Goal: Task Accomplishment & Management: Complete application form

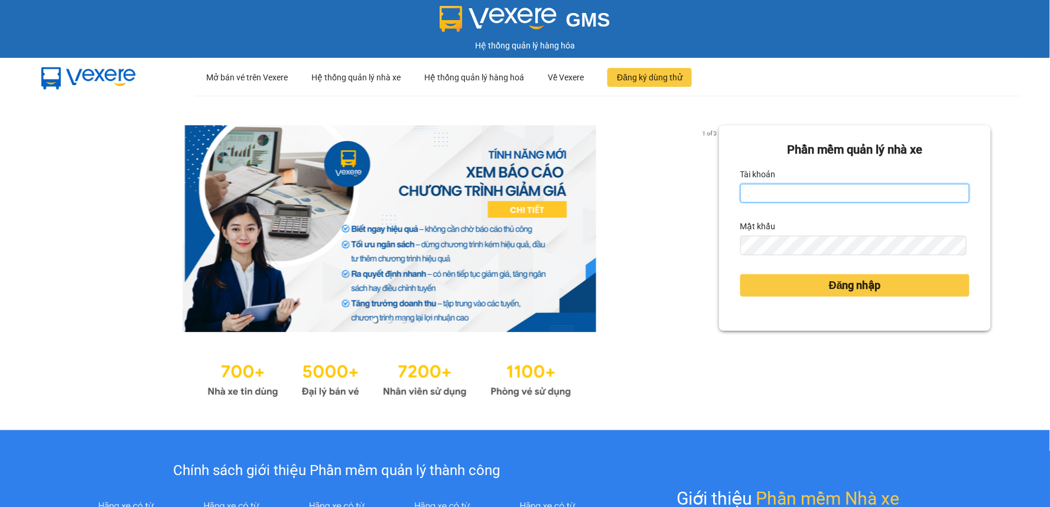
click at [761, 197] on input "Tài khoản" at bounding box center [855, 193] width 229 height 19
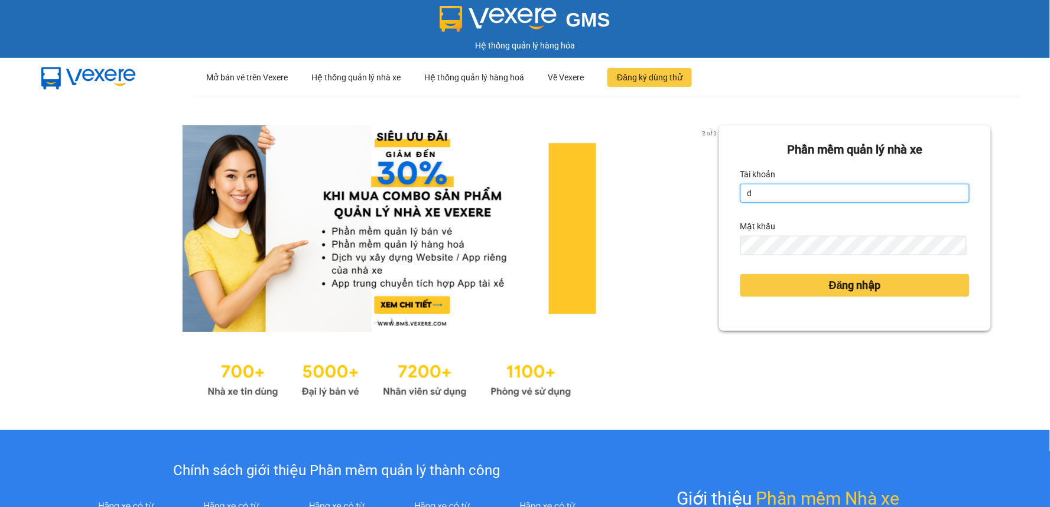
type input "duyninhhoa.phucanex"
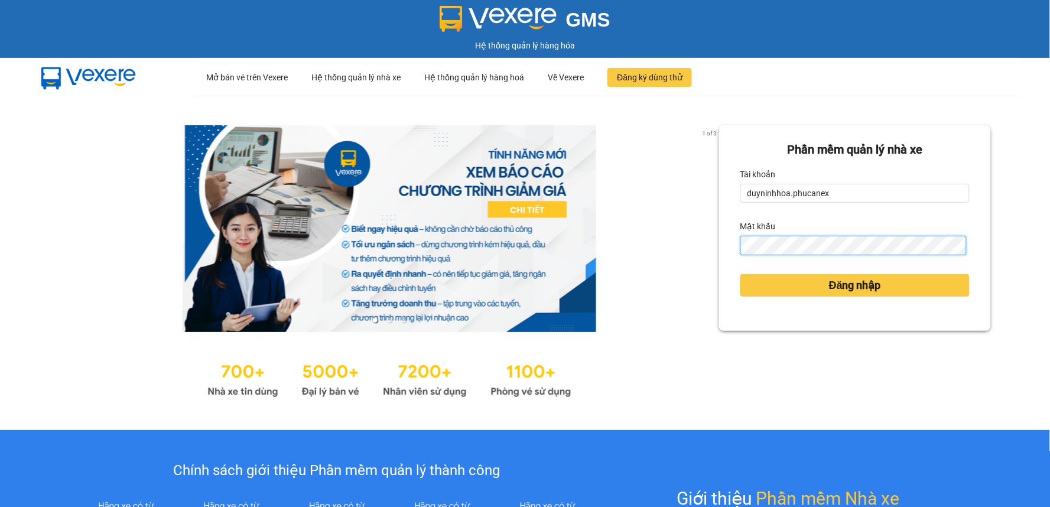
click at [741, 274] on button "Đăng nhập" at bounding box center [855, 285] width 229 height 22
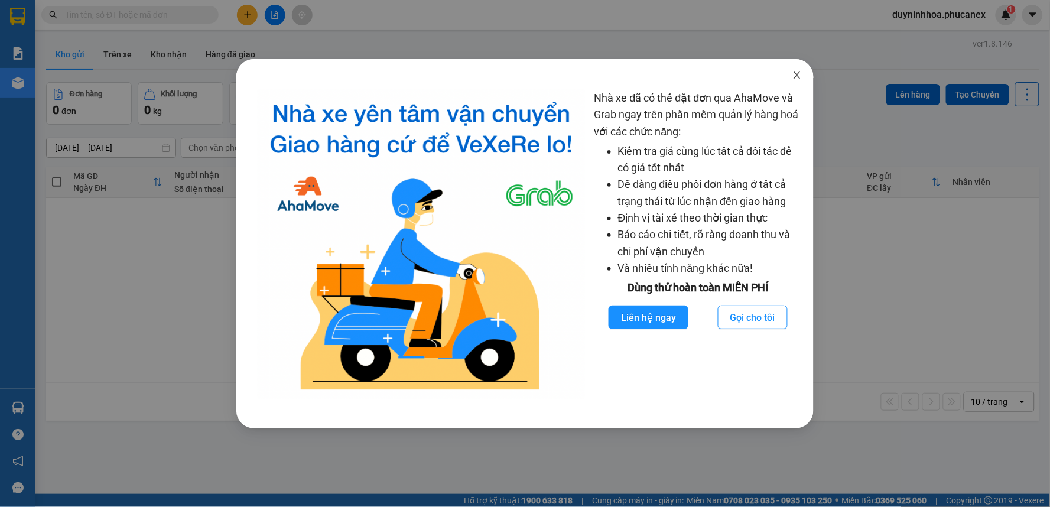
click at [798, 78] on icon "close" at bounding box center [797, 74] width 9 height 9
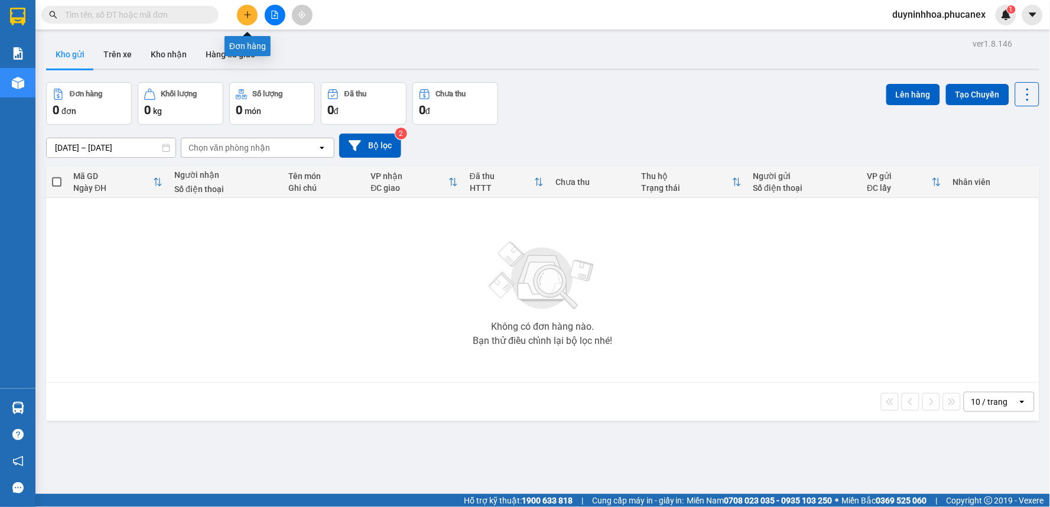
click at [251, 13] on icon "plus" at bounding box center [247, 15] width 8 height 8
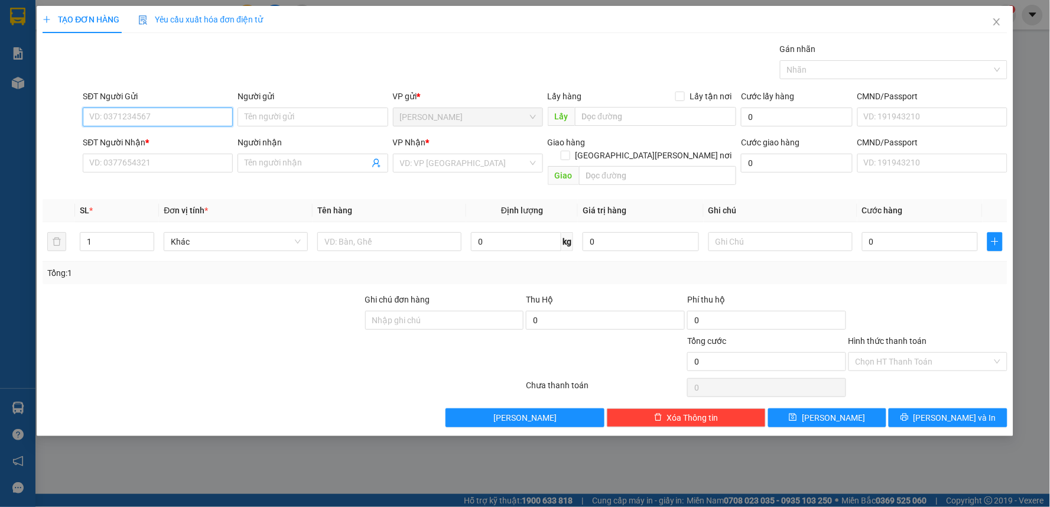
click at [196, 120] on input "SĐT Người Gửi" at bounding box center [158, 117] width 150 height 19
click at [252, 111] on input "Người gửi" at bounding box center [313, 117] width 150 height 19
paste input "ÙNG"
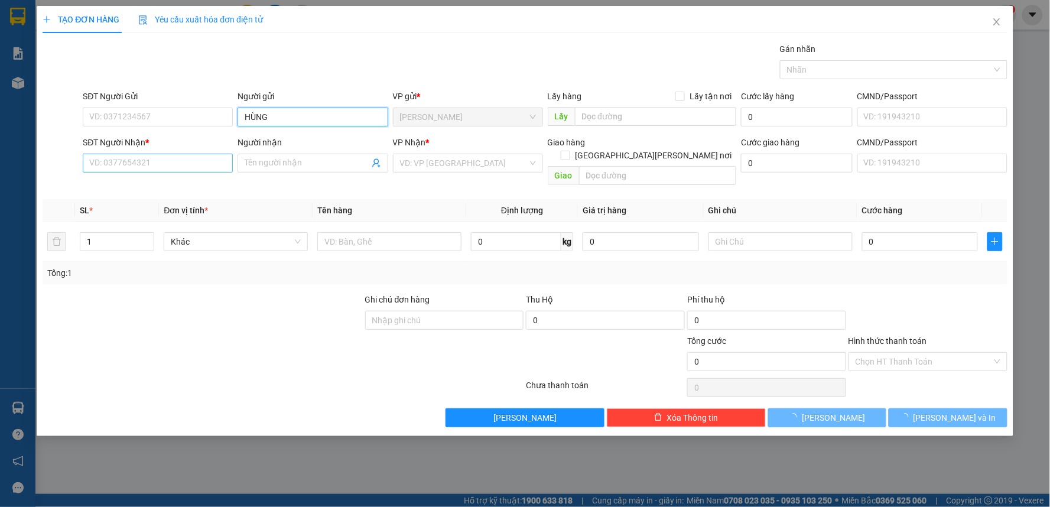
type input "HÙNG"
click at [166, 167] on input "SĐT Người Nhận *" at bounding box center [158, 163] width 150 height 19
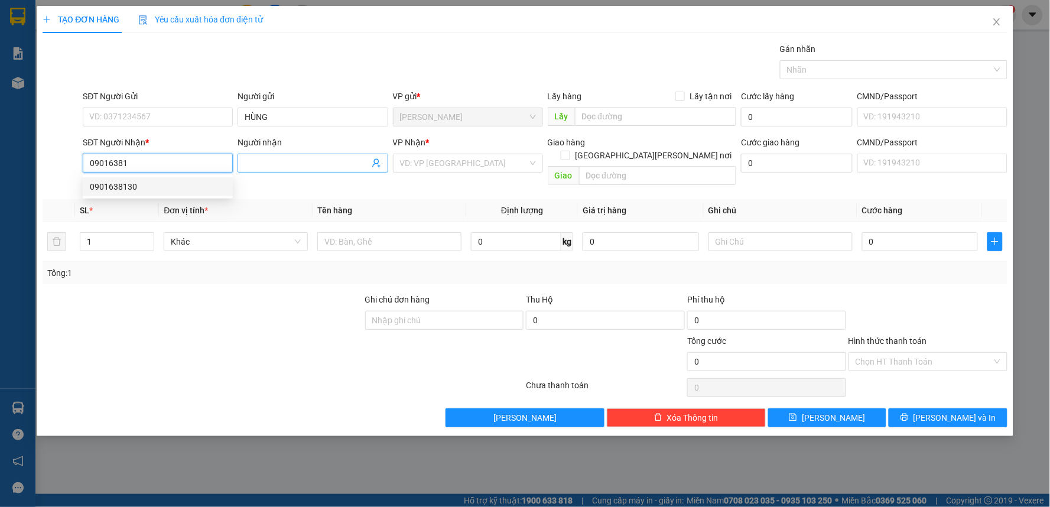
drag, startPoint x: 138, startPoint y: 188, endPoint x: 331, endPoint y: 161, distance: 195.2
click at [138, 189] on div "0901638130" at bounding box center [158, 186] width 136 height 13
type input "0901638130"
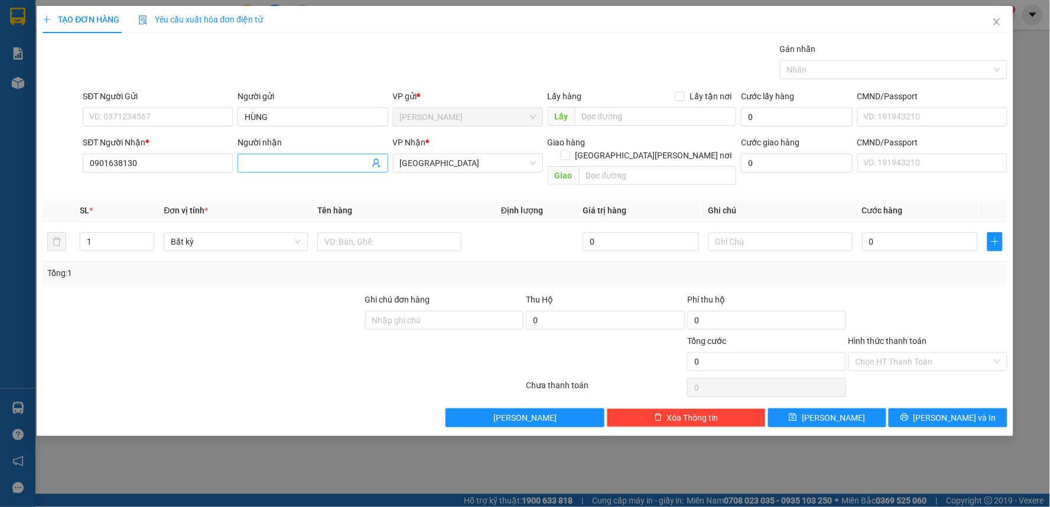
click at [293, 160] on input "Người nhận" at bounding box center [307, 163] width 124 height 13
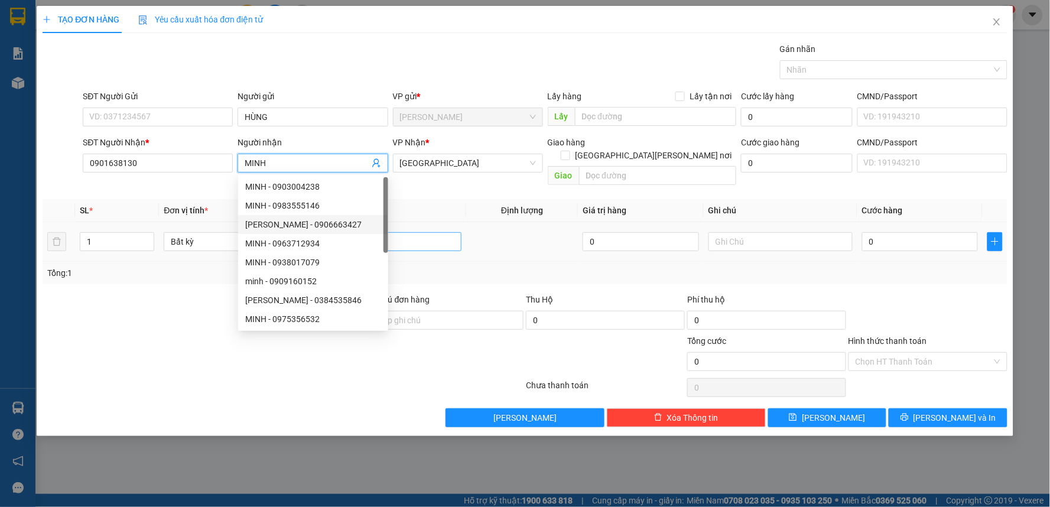
type input "MINH"
click at [434, 234] on input "text" at bounding box center [389, 241] width 144 height 19
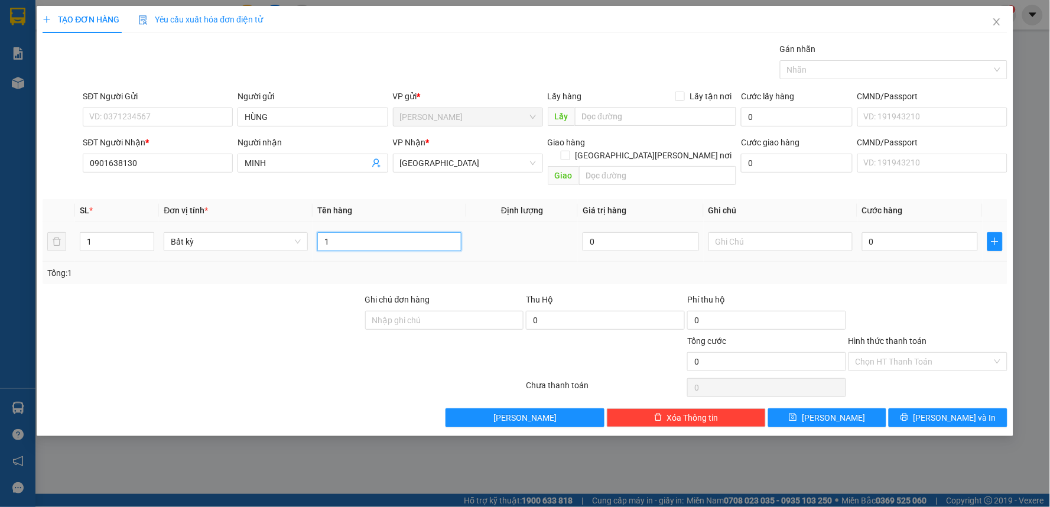
paste input "ỤC"
paste input "Ụ"
type input "1 CỤC"
click at [934, 232] on input "0" at bounding box center [920, 241] width 116 height 19
type input "2"
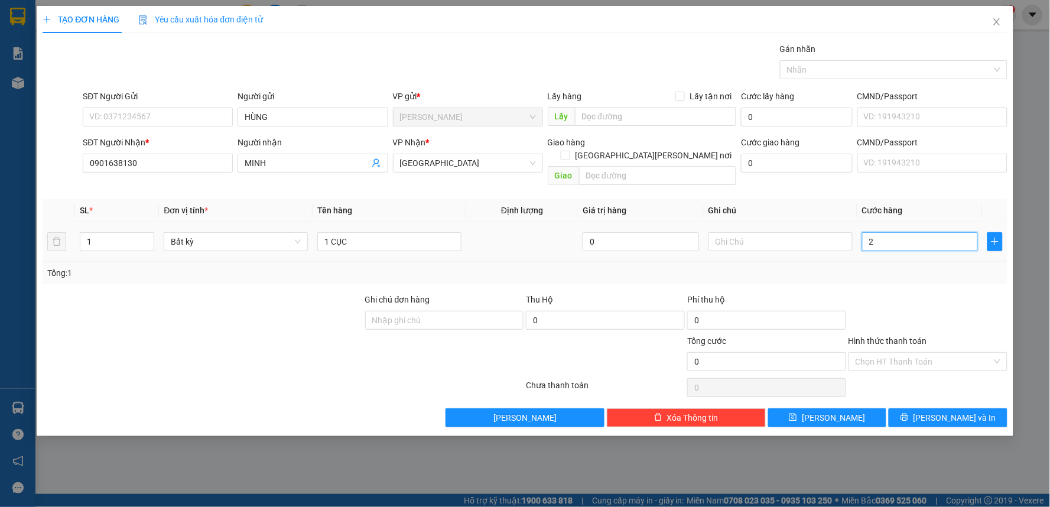
type input "2"
type input "20"
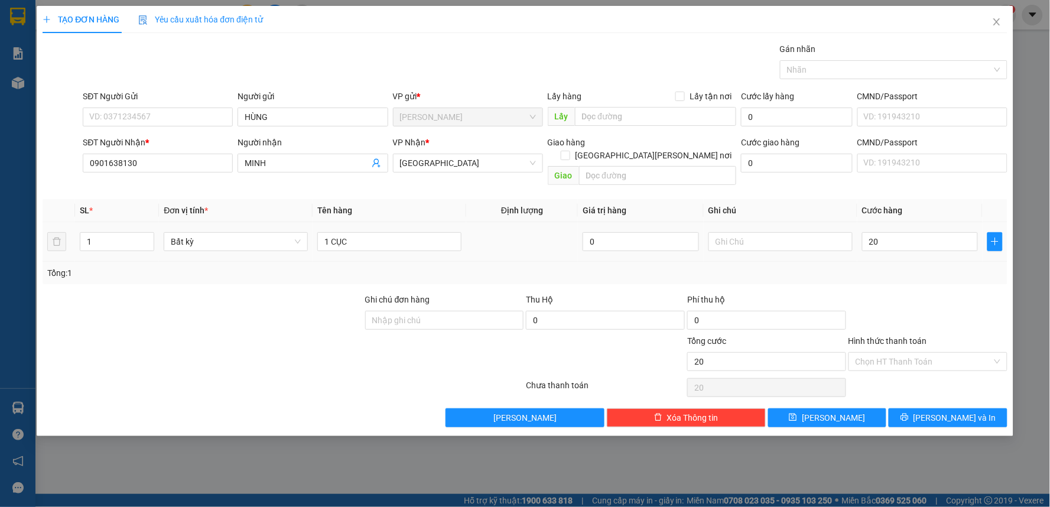
click at [947, 353] on input "Hình thức thanh toán" at bounding box center [924, 362] width 137 height 18
type input "20.000"
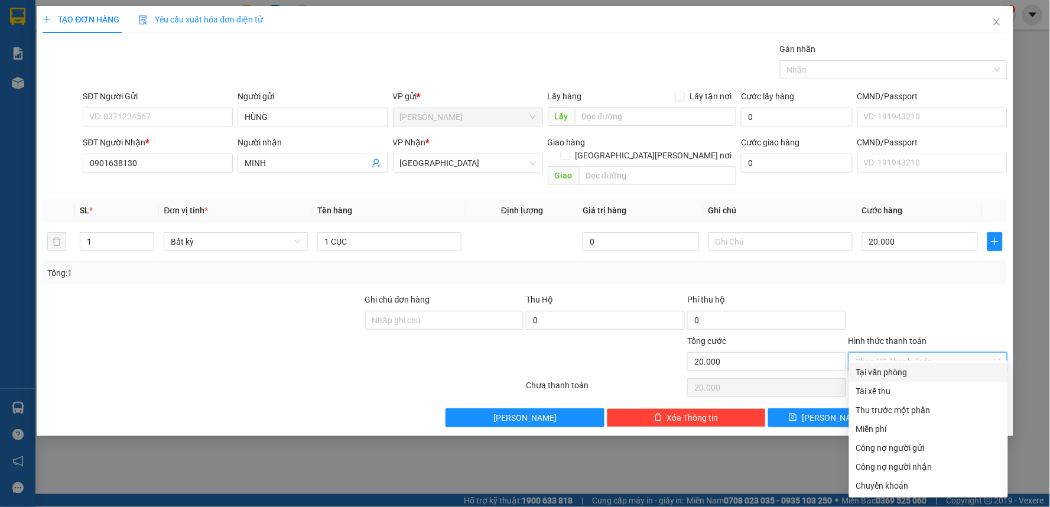
click at [900, 371] on div "Tại văn phòng" at bounding box center [928, 372] width 145 height 13
type input "0"
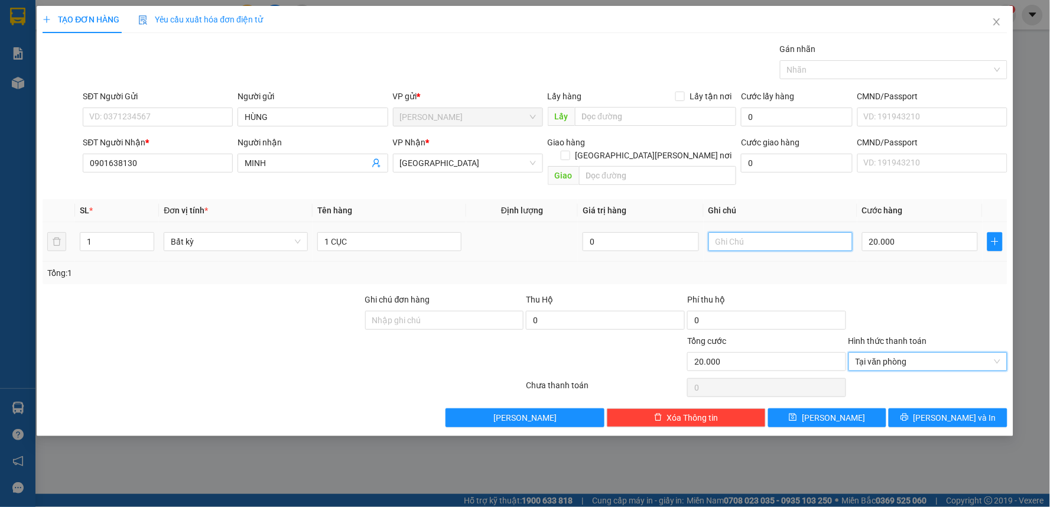
click at [771, 232] on input "text" at bounding box center [781, 241] width 144 height 19
type input "0"
type input "2014977"
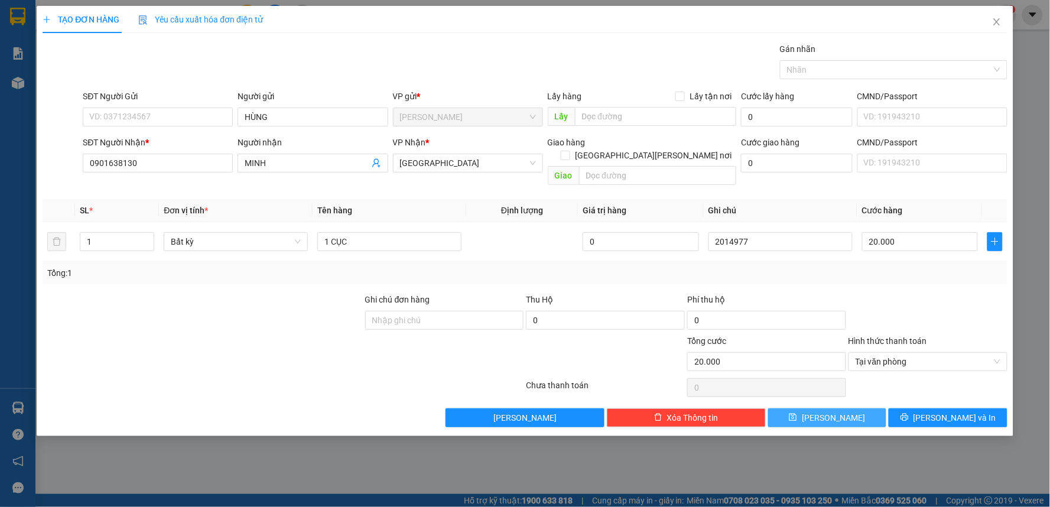
click at [819, 414] on button "[PERSON_NAME]" at bounding box center [827, 417] width 119 height 19
type input "0"
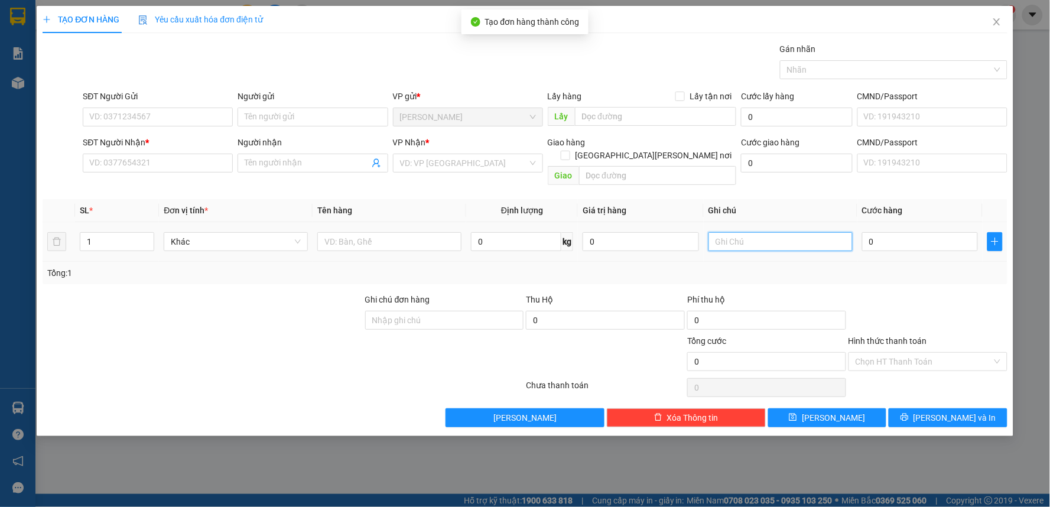
click at [764, 232] on input "text" at bounding box center [781, 241] width 144 height 19
type input "2014978"
click at [306, 102] on div "Người gửi" at bounding box center [313, 96] width 150 height 13
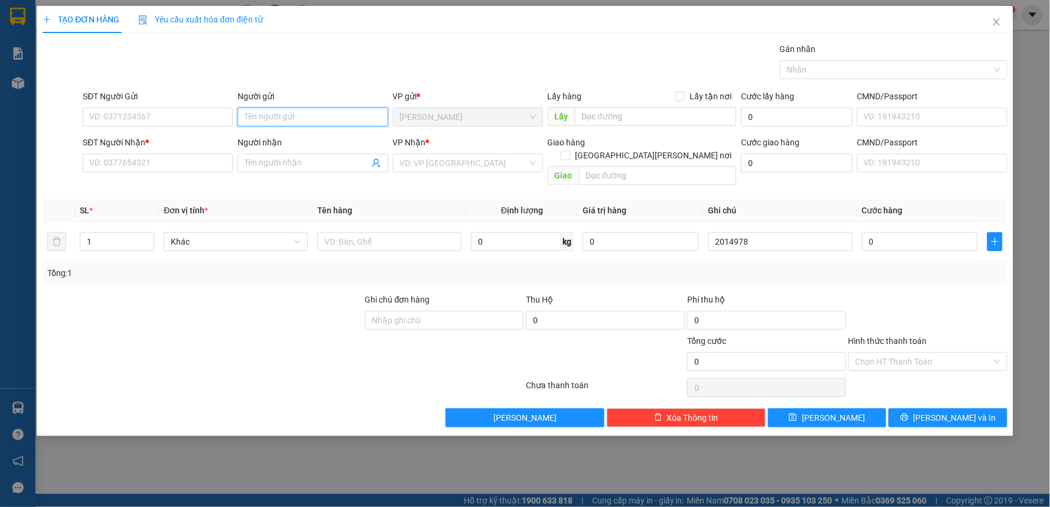
click at [306, 108] on input "Người gửi" at bounding box center [313, 117] width 150 height 19
click at [310, 112] on input "Người gửi" at bounding box center [313, 117] width 150 height 19
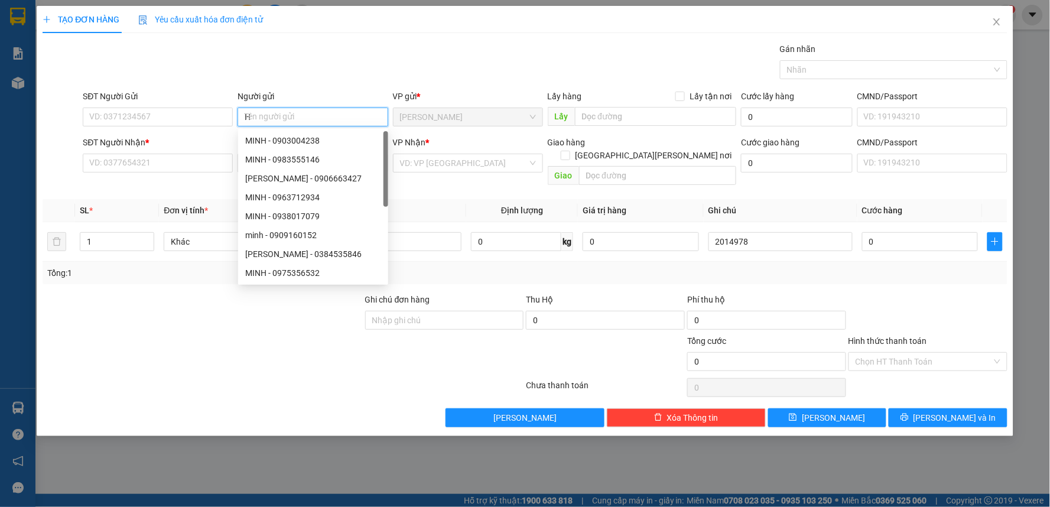
paste input "Ụ"
type input "HUY"
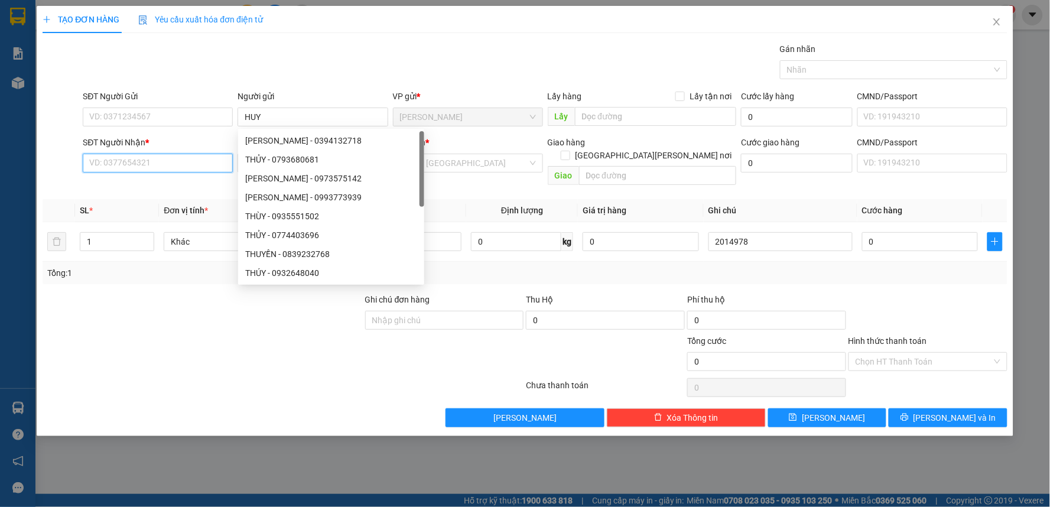
click at [139, 162] on input "SĐT Người Nhận *" at bounding box center [158, 163] width 150 height 19
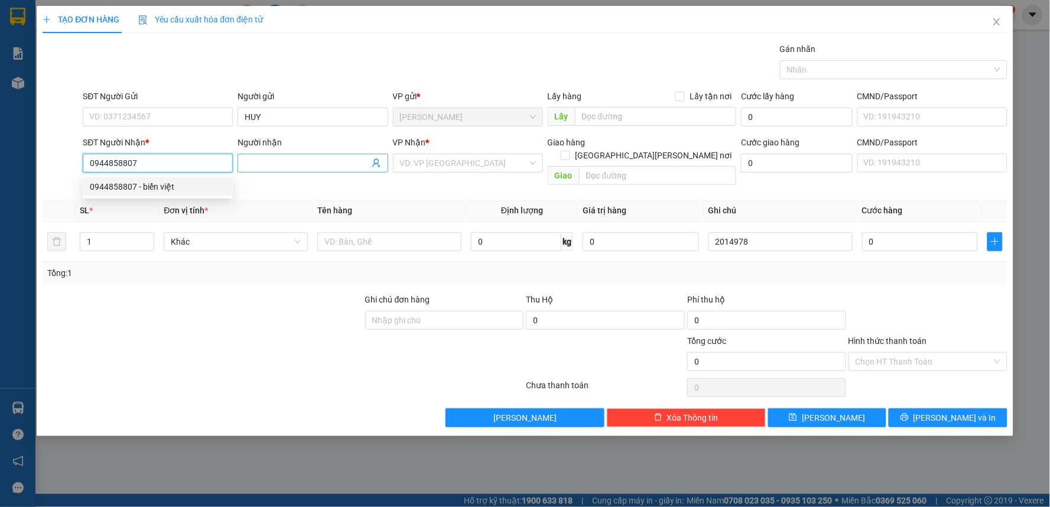
type input "0944858807"
click at [290, 154] on span at bounding box center [313, 163] width 150 height 19
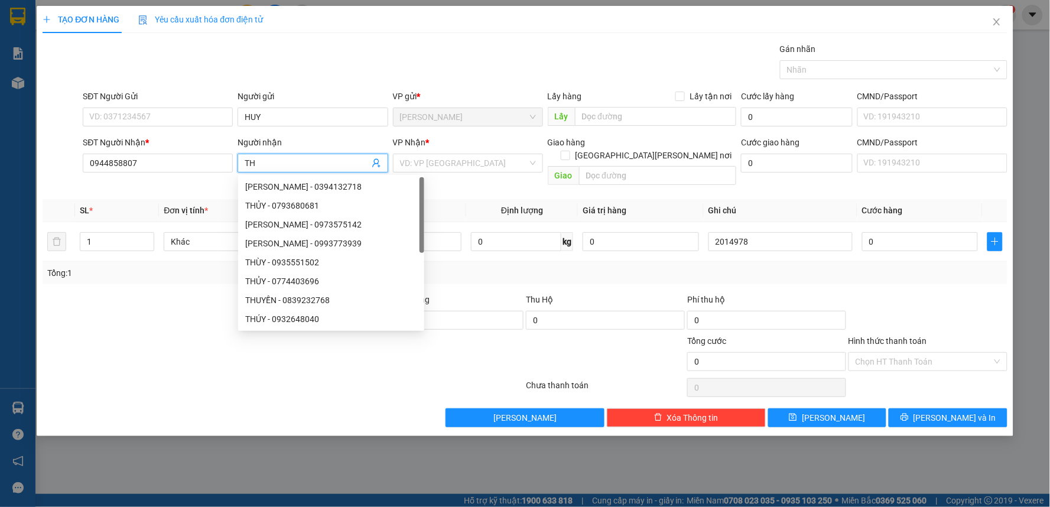
paste input "Ă"
paste input "ẮNG"
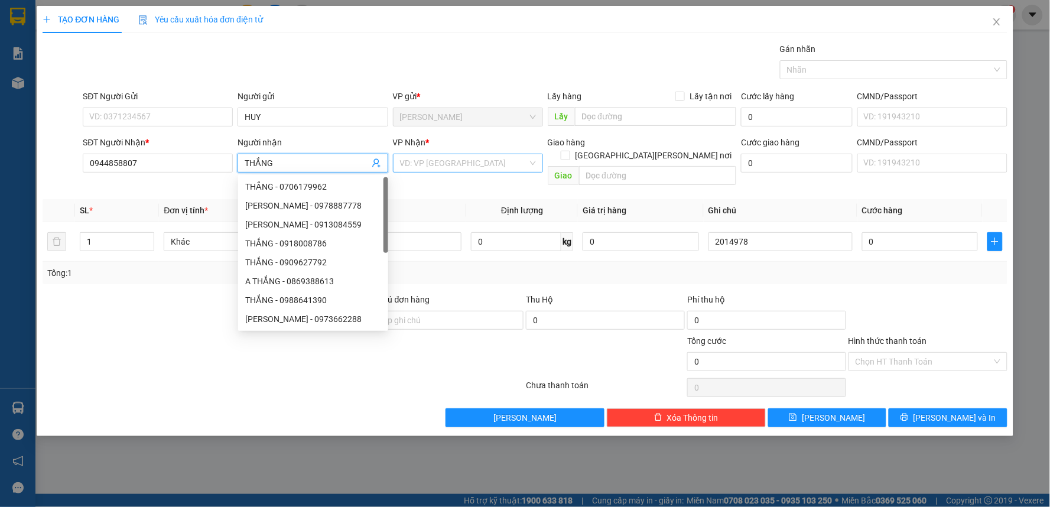
type input "THẮNG"
click at [455, 168] on input "search" at bounding box center [464, 163] width 128 height 18
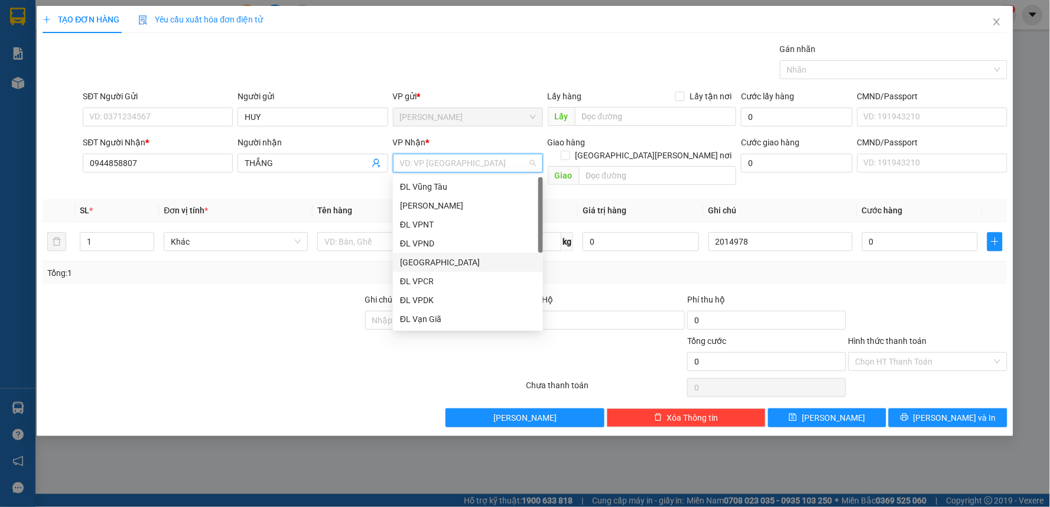
click at [423, 261] on div "[GEOGRAPHIC_DATA]" at bounding box center [468, 262] width 136 height 13
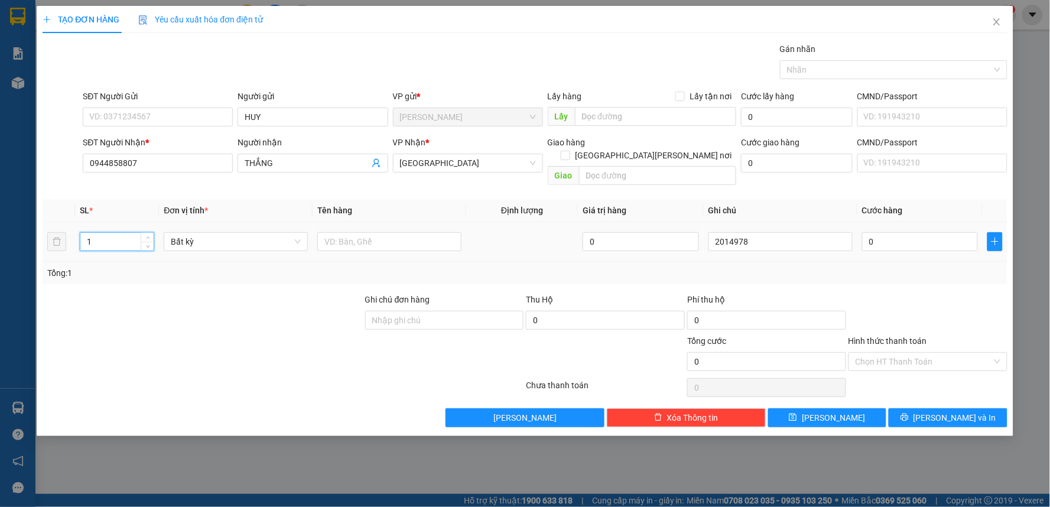
click at [62, 233] on tr "1 Bất kỳ 0 2014978 0" at bounding box center [525, 242] width 965 height 40
type input "2"
click at [400, 232] on input "text" at bounding box center [389, 241] width 144 height 19
type input "2 BAO"
click at [888, 232] on input "0" at bounding box center [920, 241] width 116 height 19
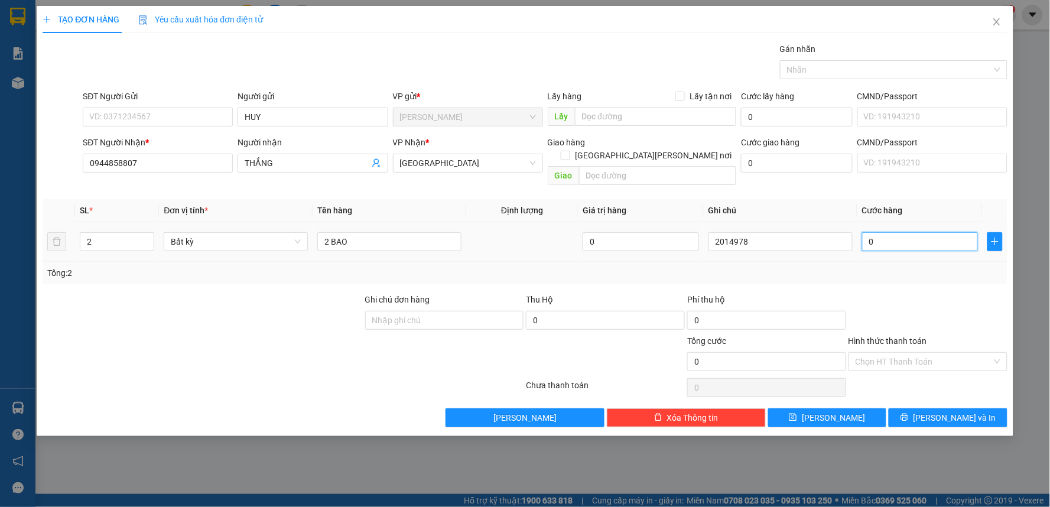
type input "3"
type input "30"
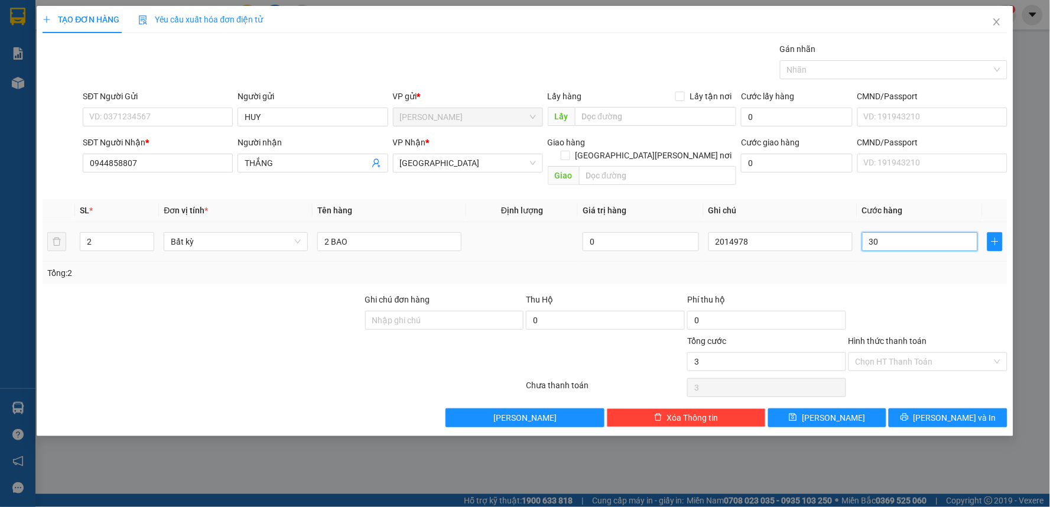
type input "30"
type input "300"
drag, startPoint x: 824, startPoint y: 408, endPoint x: 832, endPoint y: 358, distance: 51.3
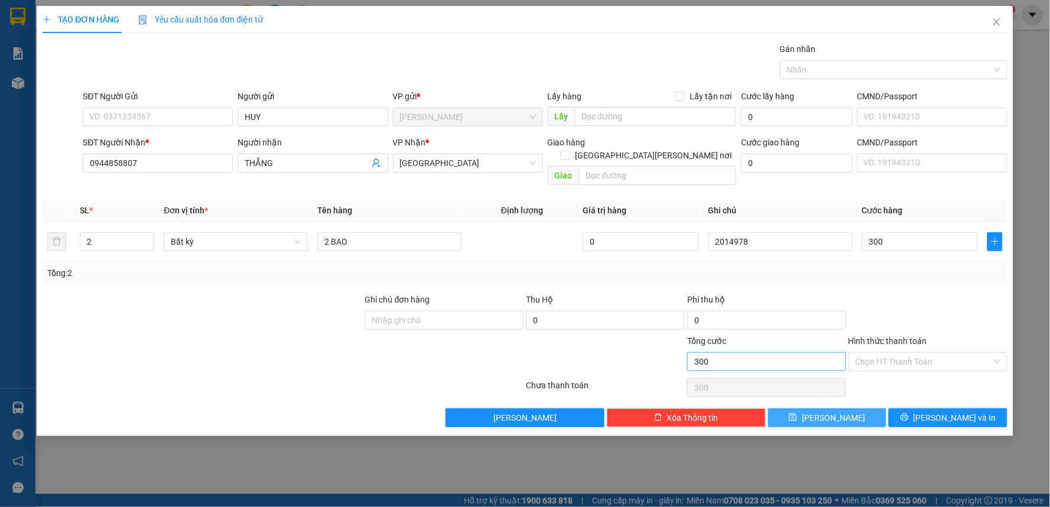
click at [824, 408] on button "[PERSON_NAME]" at bounding box center [827, 417] width 119 height 19
type input "300.000"
type input "1"
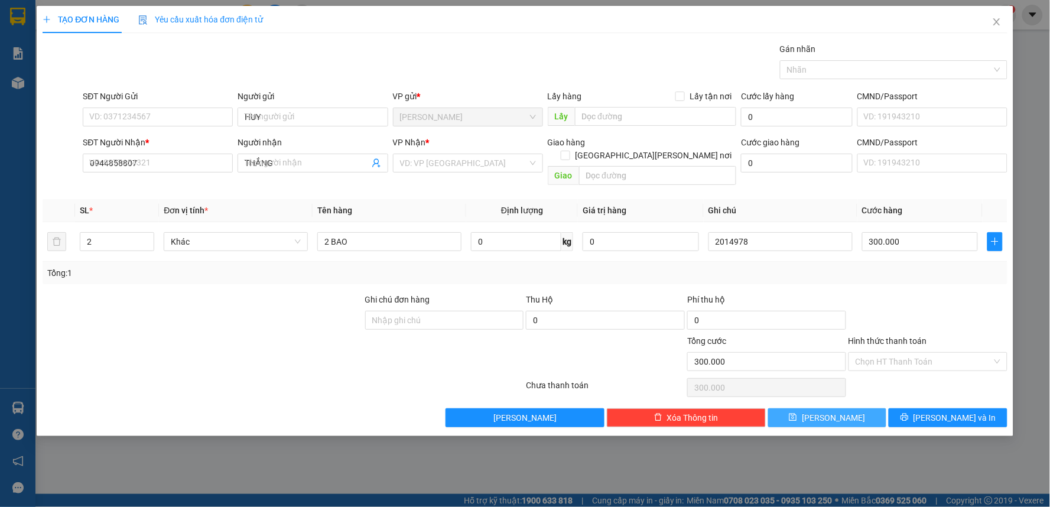
type input "0"
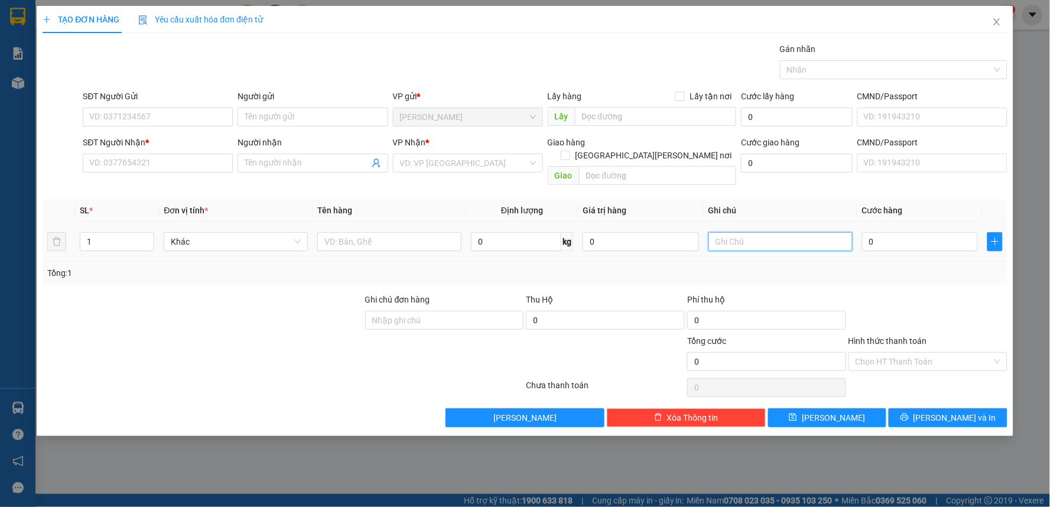
click at [709, 232] on input "text" at bounding box center [781, 241] width 144 height 19
type input "2014979"
click at [302, 113] on input "Người gửi" at bounding box center [313, 117] width 150 height 19
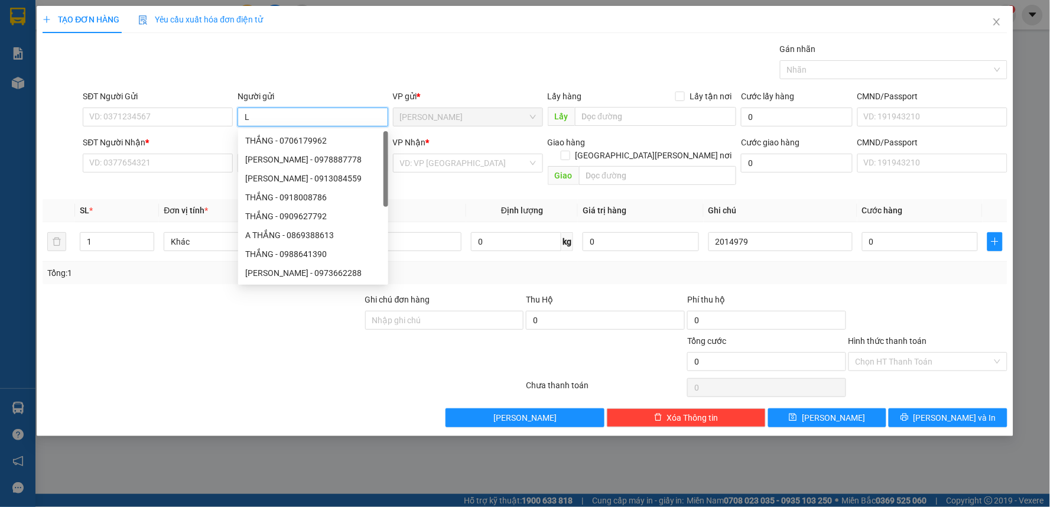
paste input "Ý"
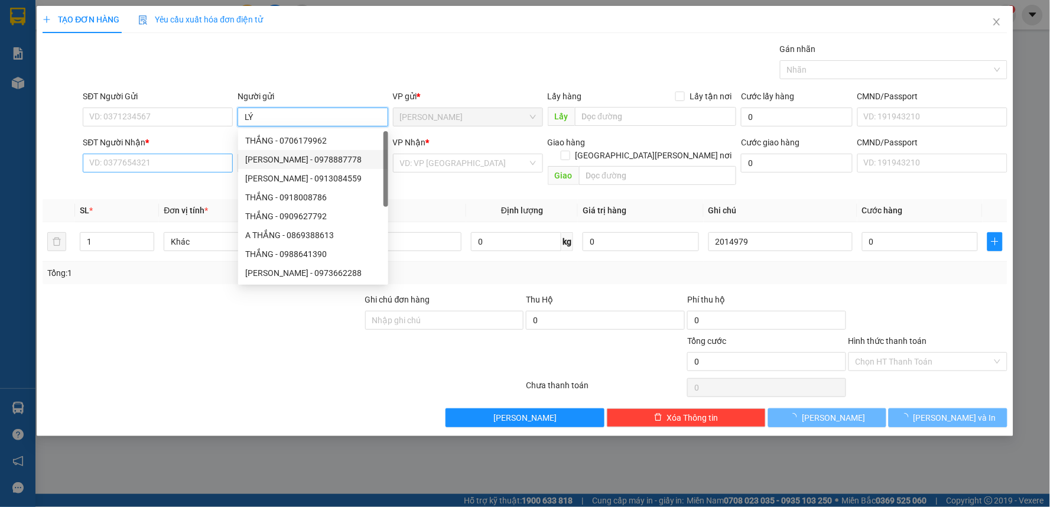
type input "LÝ"
click at [211, 158] on input "SĐT Người Nhận *" at bounding box center [158, 163] width 150 height 19
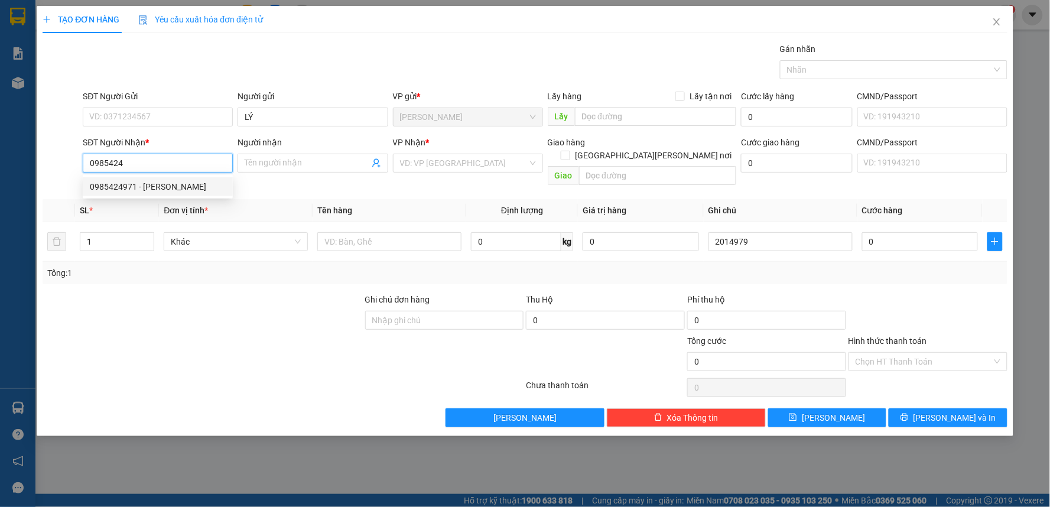
drag, startPoint x: 126, startPoint y: 190, endPoint x: 138, endPoint y: 186, distance: 12.0
click at [138, 186] on div "0985424971 - [PERSON_NAME]" at bounding box center [158, 186] width 136 height 13
type input "0985424971"
type input "nhẫn"
type input "0985424971"
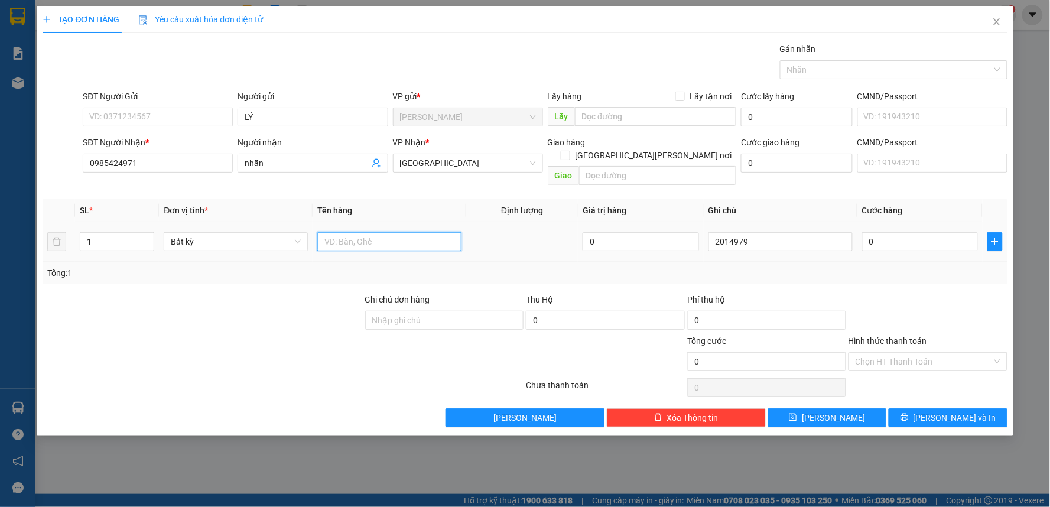
click at [349, 232] on input "text" at bounding box center [389, 241] width 144 height 19
type input "2 TX"
click at [61, 228] on tr "1 Bất kỳ 2 TX 0 2014979 0" at bounding box center [525, 242] width 965 height 40
type input "2"
click at [881, 235] on input "0" at bounding box center [920, 241] width 116 height 19
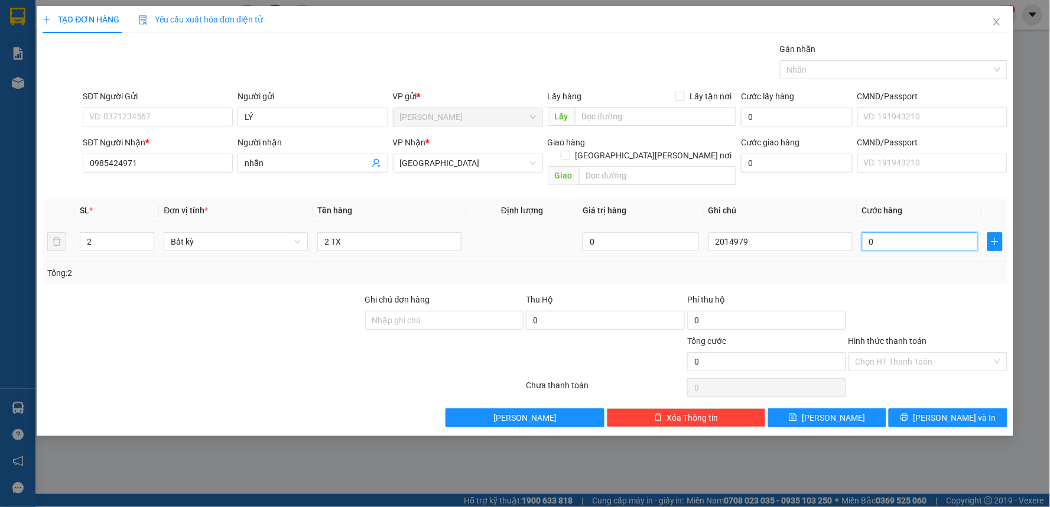
type input "7"
type input "70"
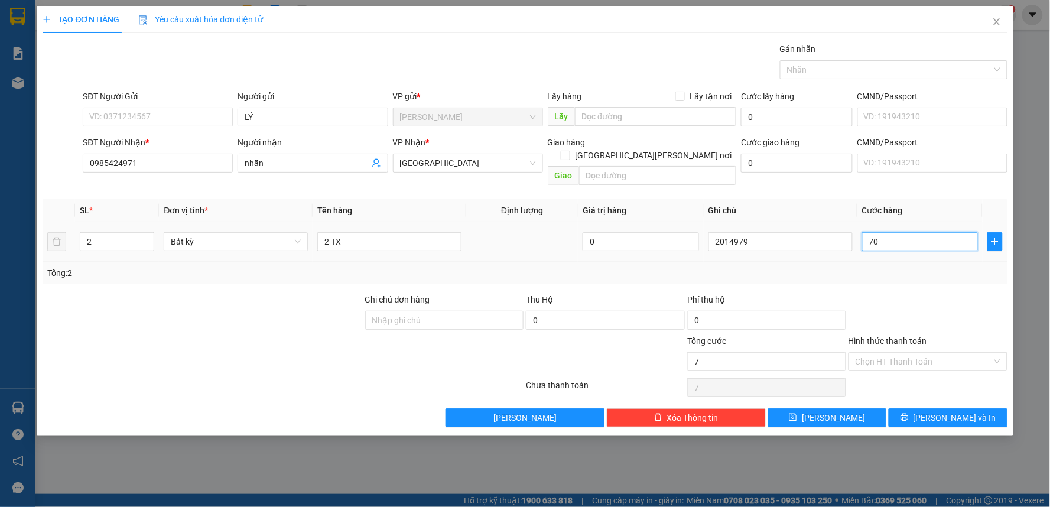
type input "70"
click at [884, 353] on input "Hình thức thanh toán" at bounding box center [924, 362] width 137 height 18
type input "70.000"
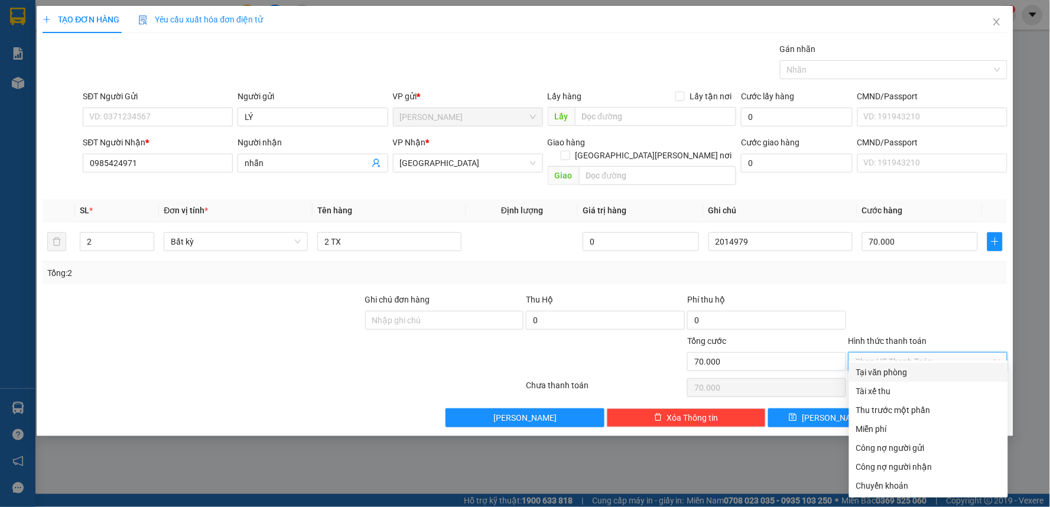
click at [900, 366] on div "Tại văn phòng" at bounding box center [928, 372] width 145 height 13
type input "0"
click at [891, 371] on div "Tại văn phòng" at bounding box center [928, 372] width 145 height 13
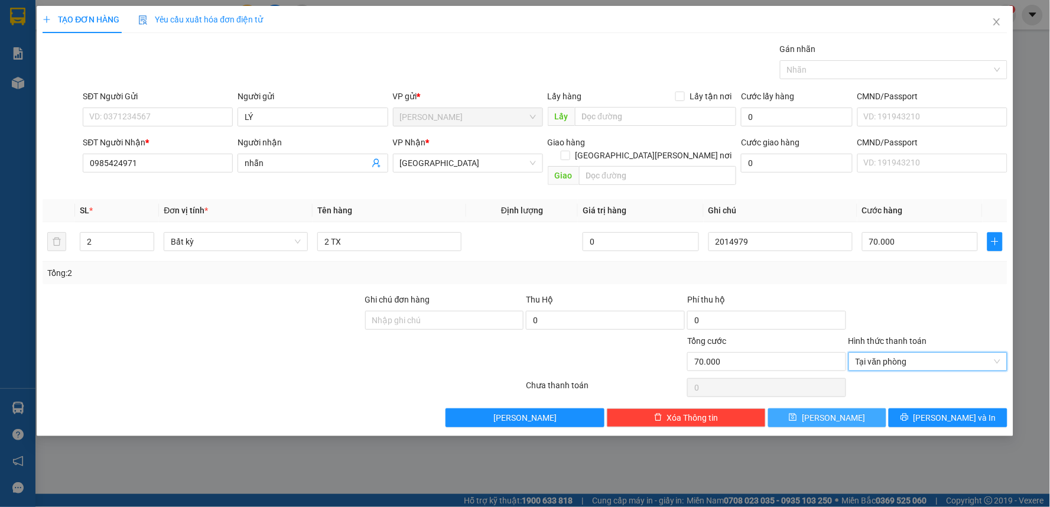
click at [797, 414] on icon "save" at bounding box center [794, 418] width 8 height 8
type input "1"
type input "0"
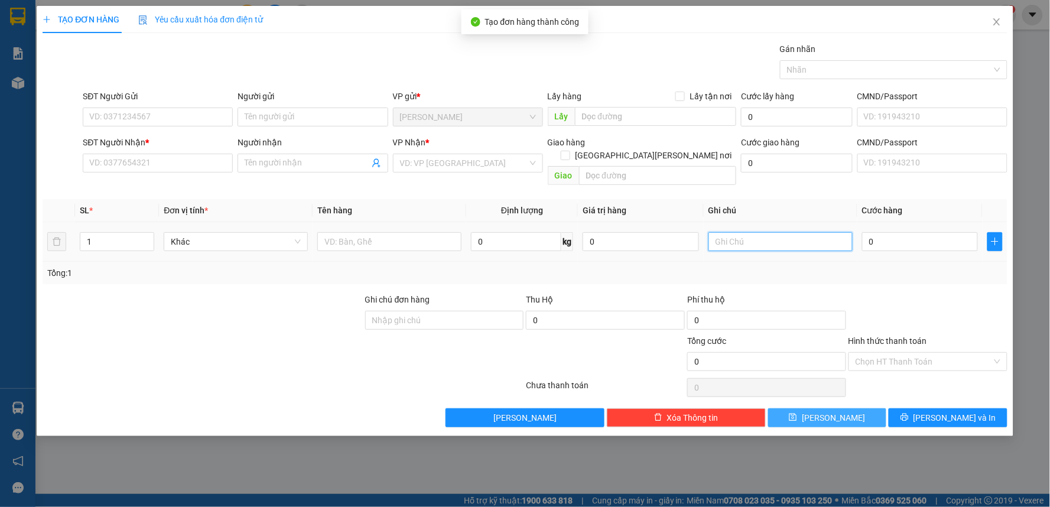
click at [778, 232] on input "text" at bounding box center [781, 241] width 144 height 19
type input "2014980"
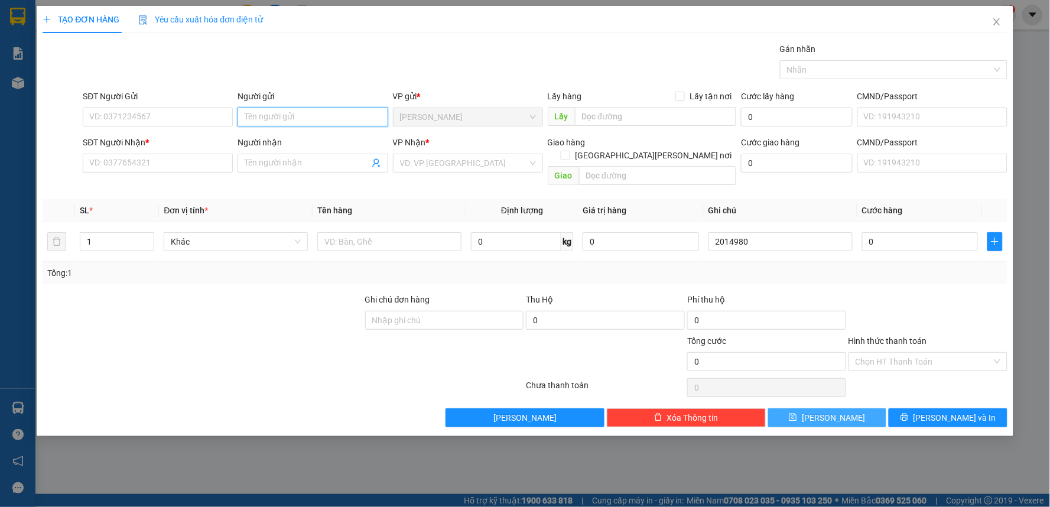
click at [321, 116] on input "Người gửi" at bounding box center [313, 117] width 150 height 19
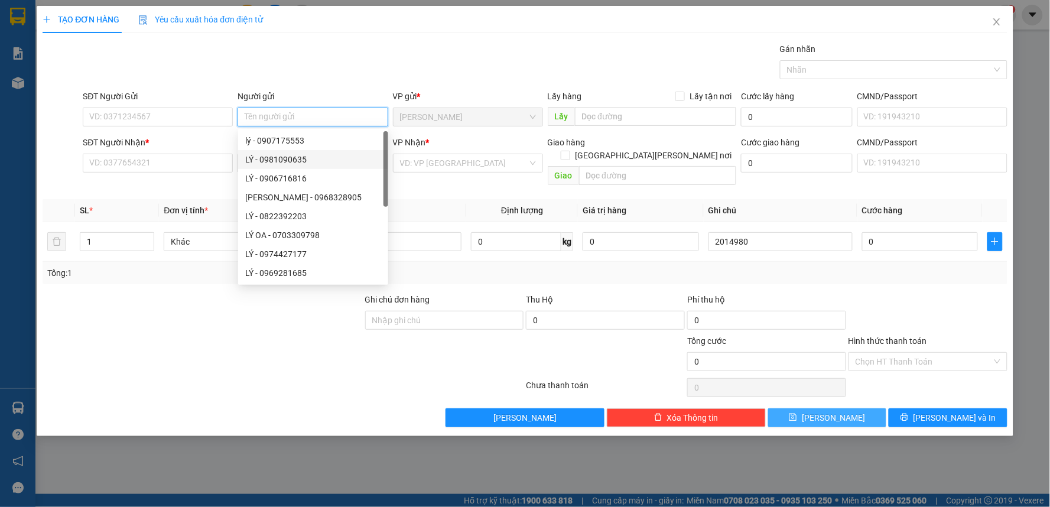
type input "Y"
paste input "ÀNH"
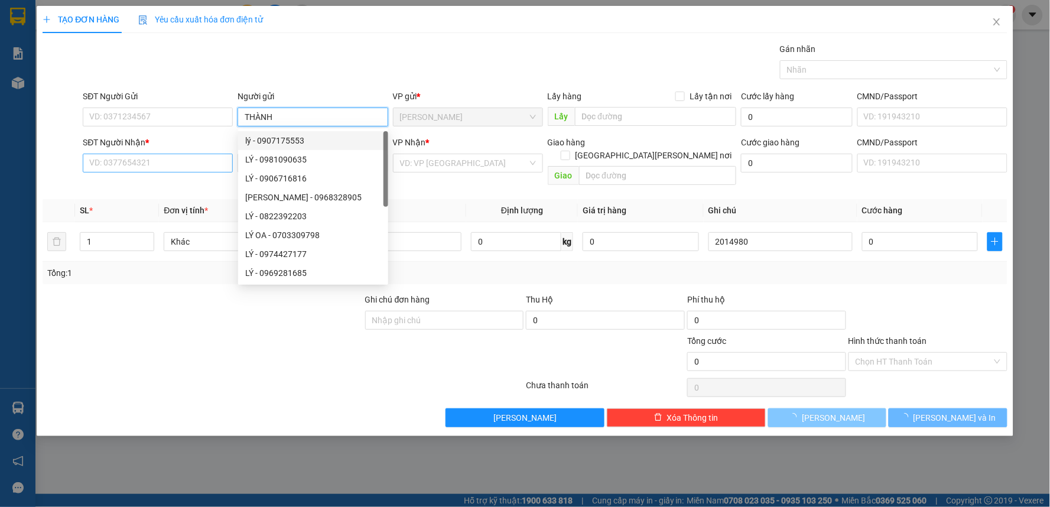
type input "THÀNH"
click at [171, 167] on input "SĐT Người Nhận *" at bounding box center [158, 163] width 150 height 19
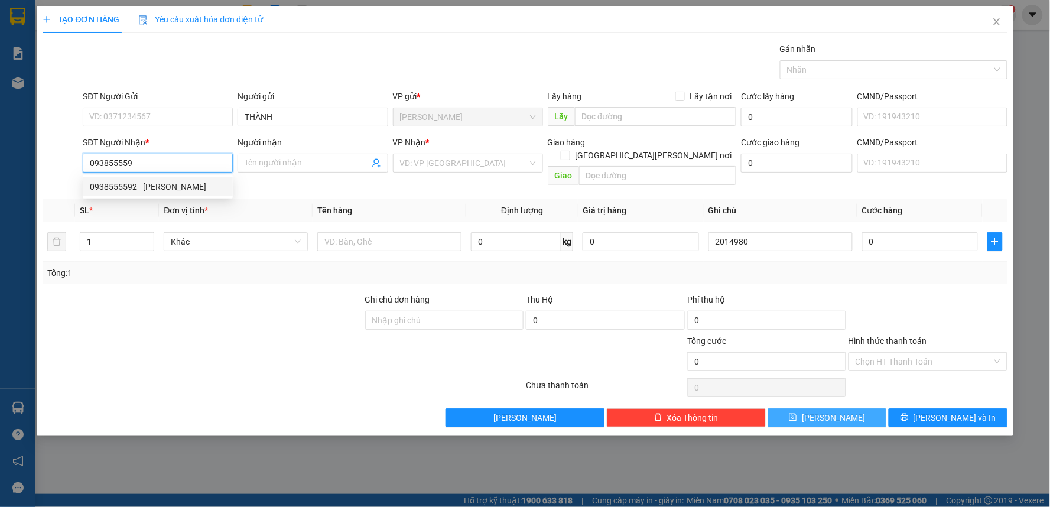
click at [155, 181] on div "0938555592 - [PERSON_NAME]" at bounding box center [158, 186] width 136 height 13
type input "0938555592"
type input "HIẾU"
type input "0938555592"
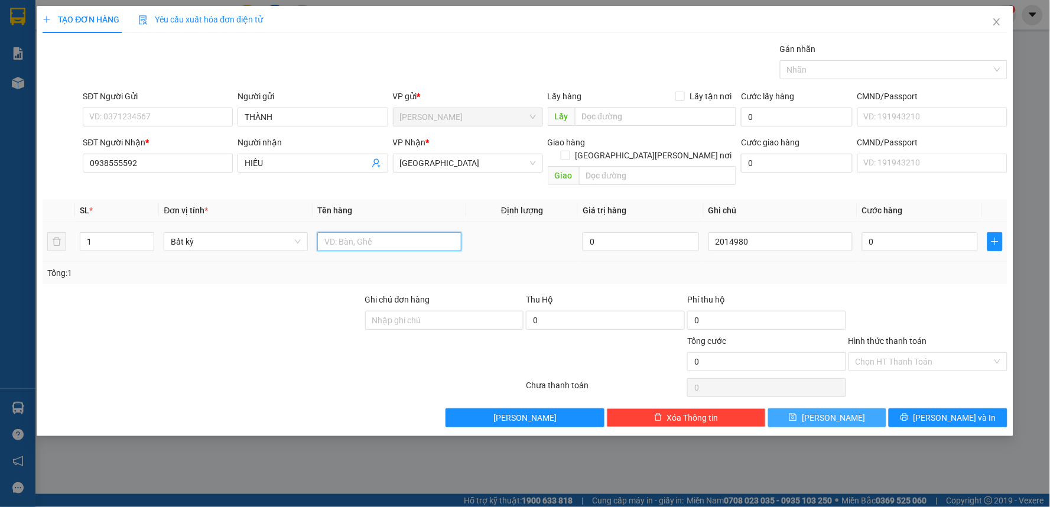
click at [367, 232] on input "text" at bounding box center [389, 241] width 144 height 19
type input "1 TX"
click at [902, 232] on input "0" at bounding box center [920, 241] width 116 height 19
type input "5"
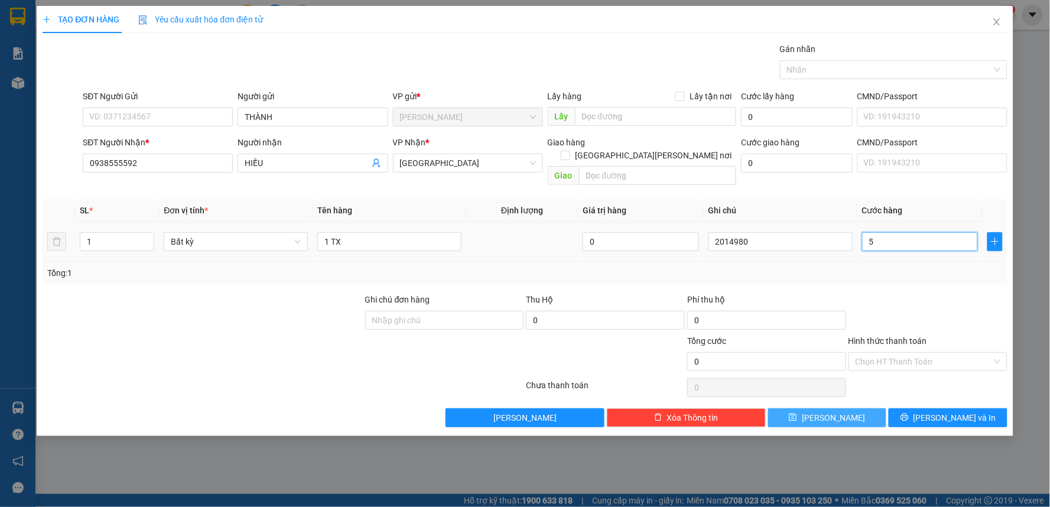
type input "5"
type input "50"
drag, startPoint x: 920, startPoint y: 350, endPoint x: 910, endPoint y: 282, distance: 69.2
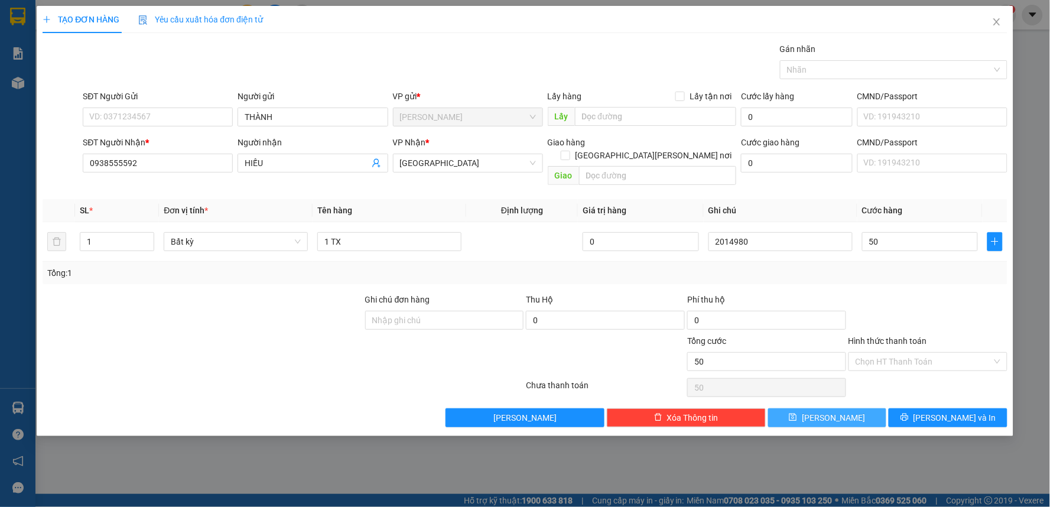
click at [919, 353] on input "Hình thức thanh toán" at bounding box center [924, 362] width 137 height 18
type input "50.000"
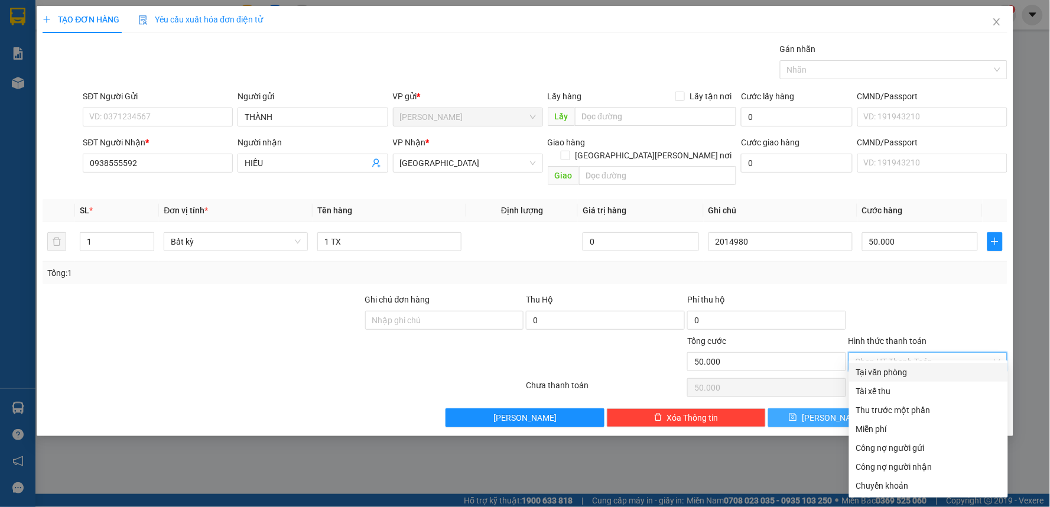
drag, startPoint x: 894, startPoint y: 368, endPoint x: 866, endPoint y: 384, distance: 32.8
click at [895, 368] on div "Tại văn phòng" at bounding box center [928, 372] width 145 height 13
type input "0"
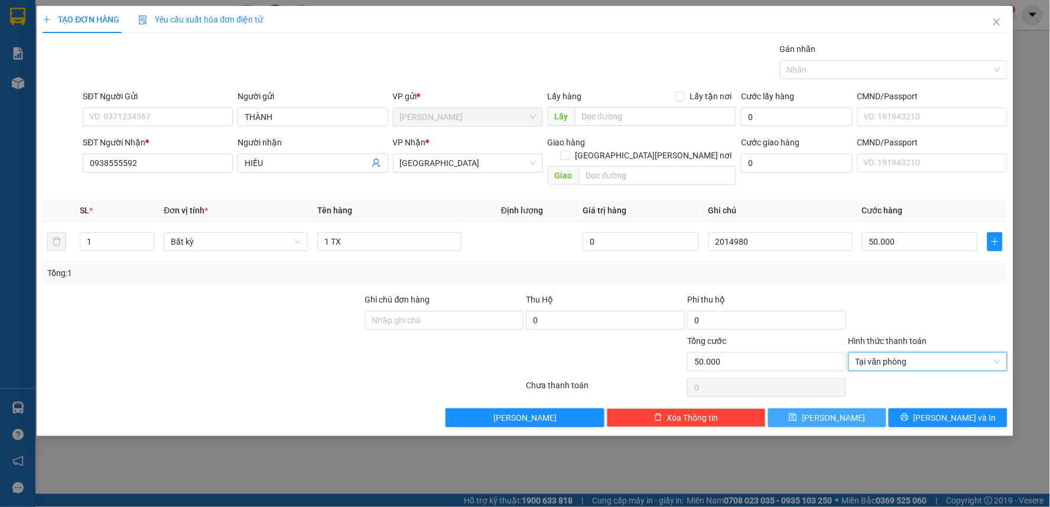
click at [824, 408] on button "[PERSON_NAME]" at bounding box center [827, 417] width 119 height 19
type input "0"
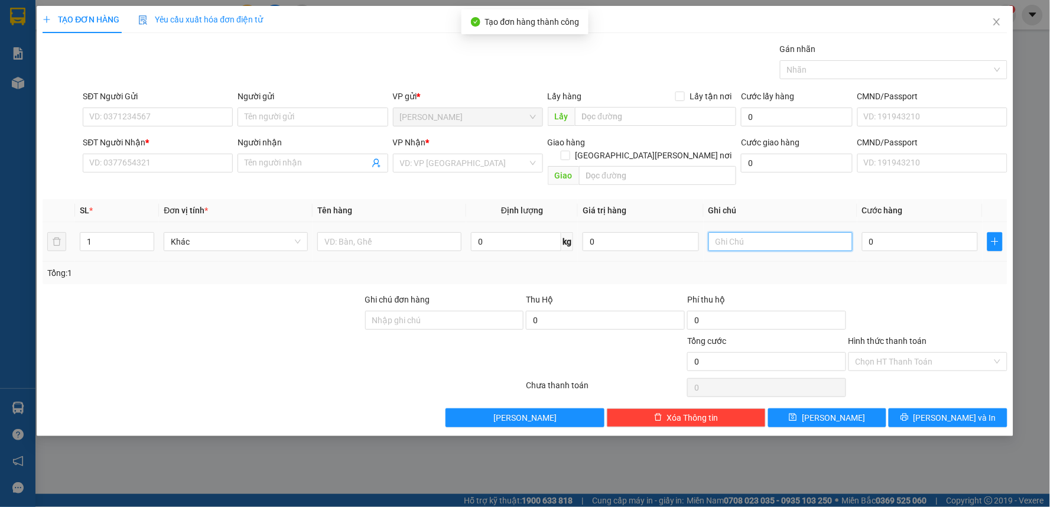
click at [772, 232] on input "text" at bounding box center [781, 241] width 144 height 19
type input "2014981"
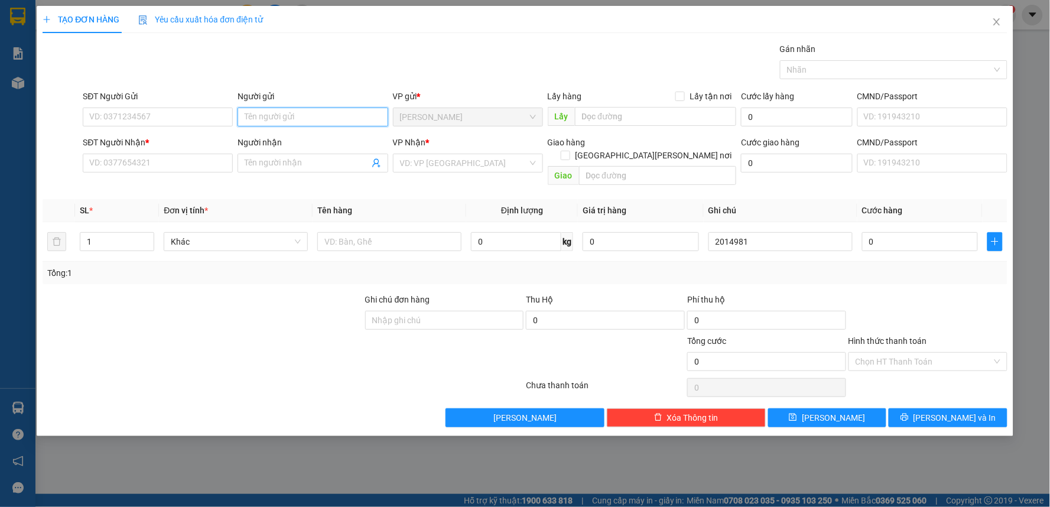
click at [255, 111] on input "Người gửi" at bounding box center [313, 117] width 150 height 19
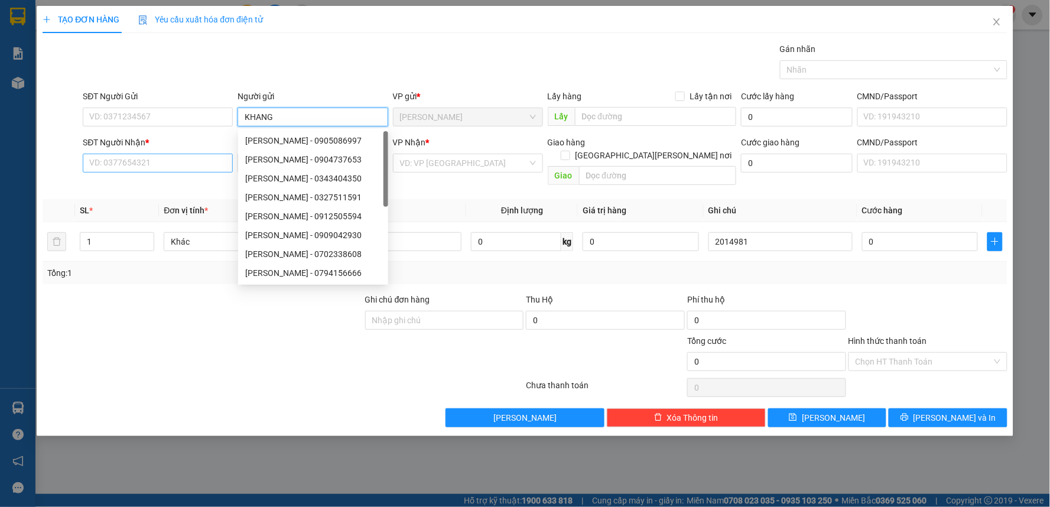
type input "KHANG"
click at [170, 164] on input "SĐT Người Nhận *" at bounding box center [158, 163] width 150 height 19
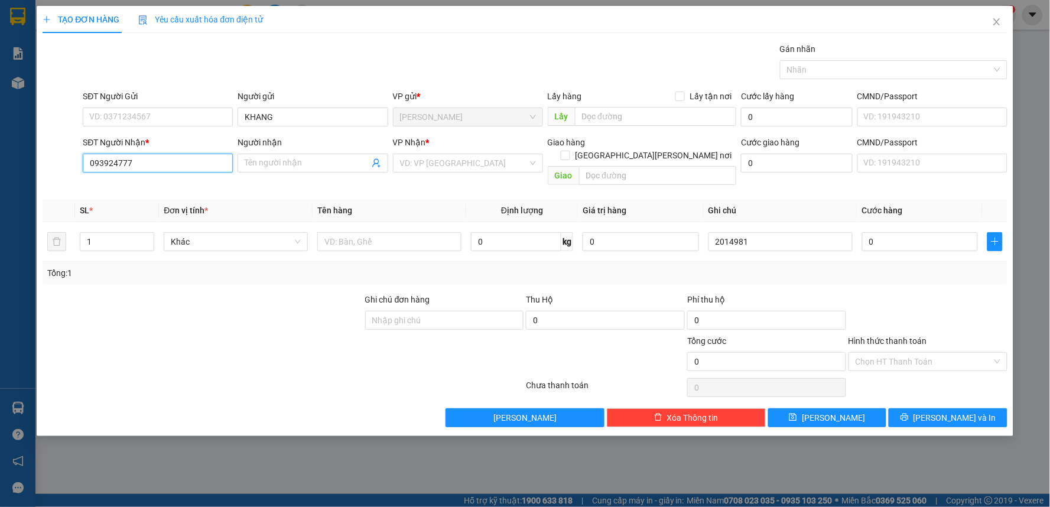
type input "0939247770"
click at [142, 187] on div "0939247770 - THƯ" at bounding box center [158, 186] width 136 height 13
type input "THƯ"
type input "0939247770"
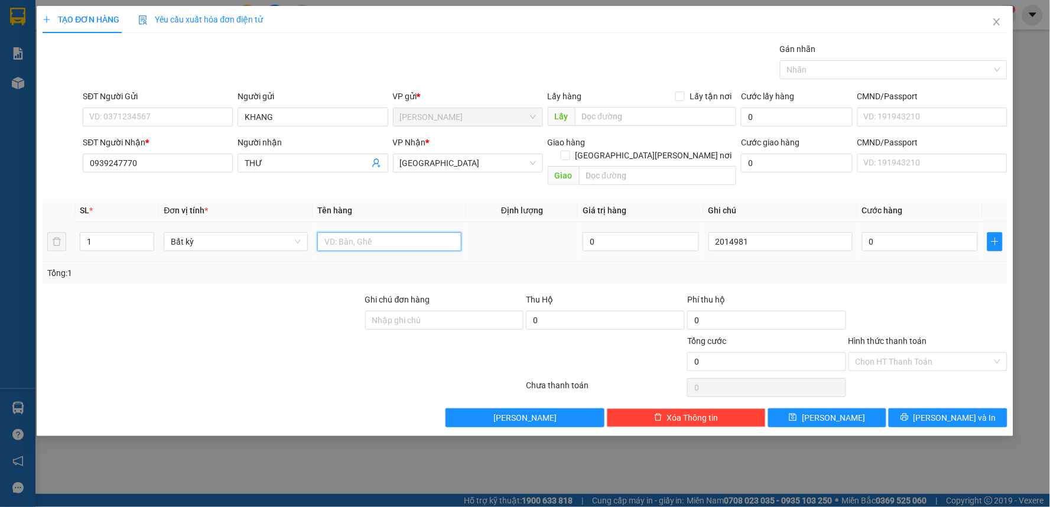
click at [350, 232] on input "text" at bounding box center [389, 241] width 144 height 19
type input "1 TX"
click at [891, 237] on input "0" at bounding box center [920, 241] width 116 height 19
type input "3"
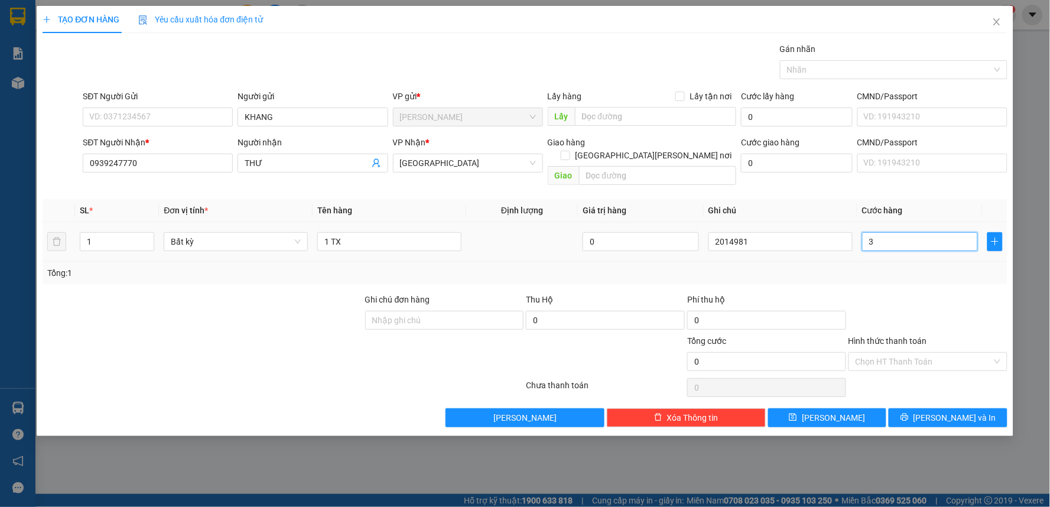
type input "3"
type input "30"
click at [897, 337] on div "Hình thức thanh toán" at bounding box center [928, 344] width 159 height 18
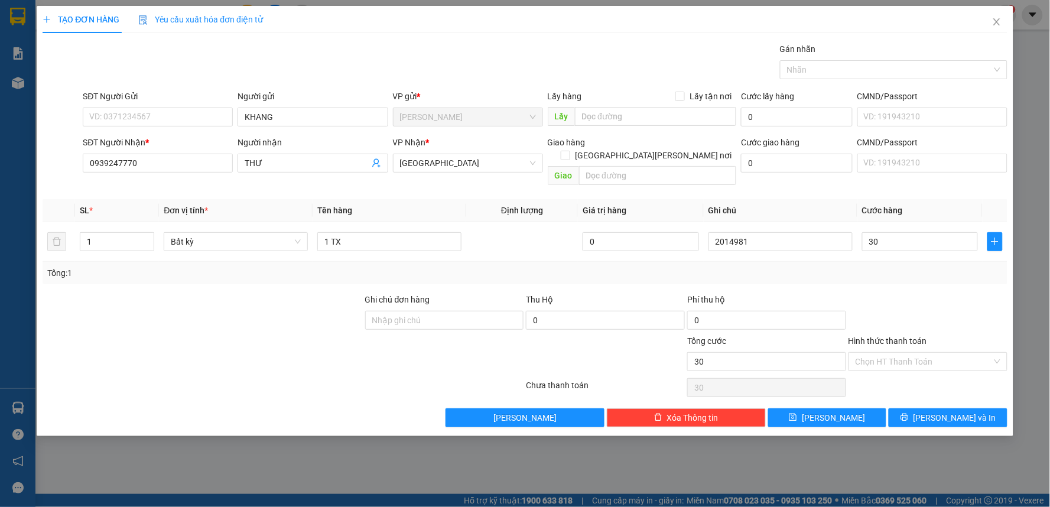
type input "30.000"
click at [879, 353] on input "Hình thức thanh toán" at bounding box center [924, 362] width 137 height 18
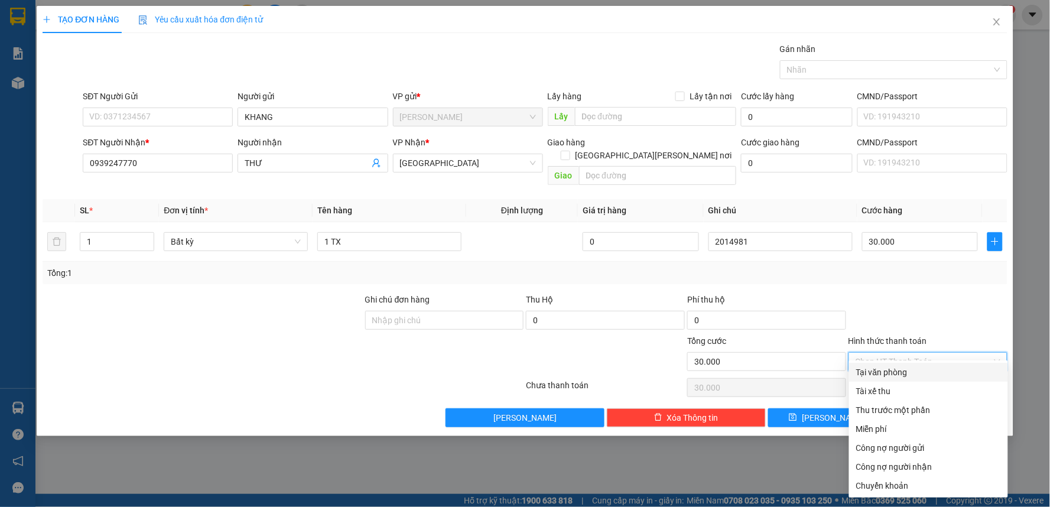
click at [879, 364] on div "Tại văn phòng" at bounding box center [928, 372] width 159 height 19
type input "0"
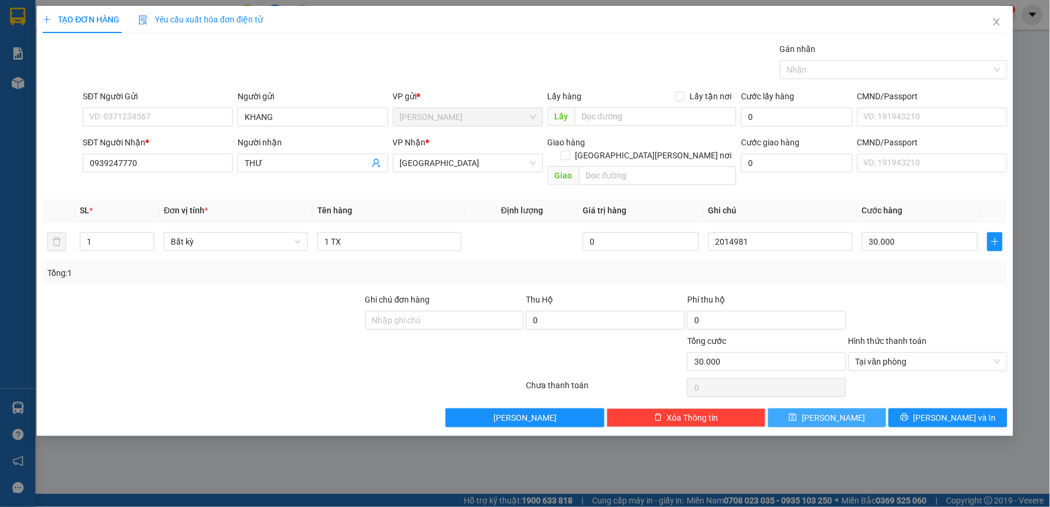
click at [836, 411] on span "[PERSON_NAME]" at bounding box center [833, 417] width 63 height 13
type input "0"
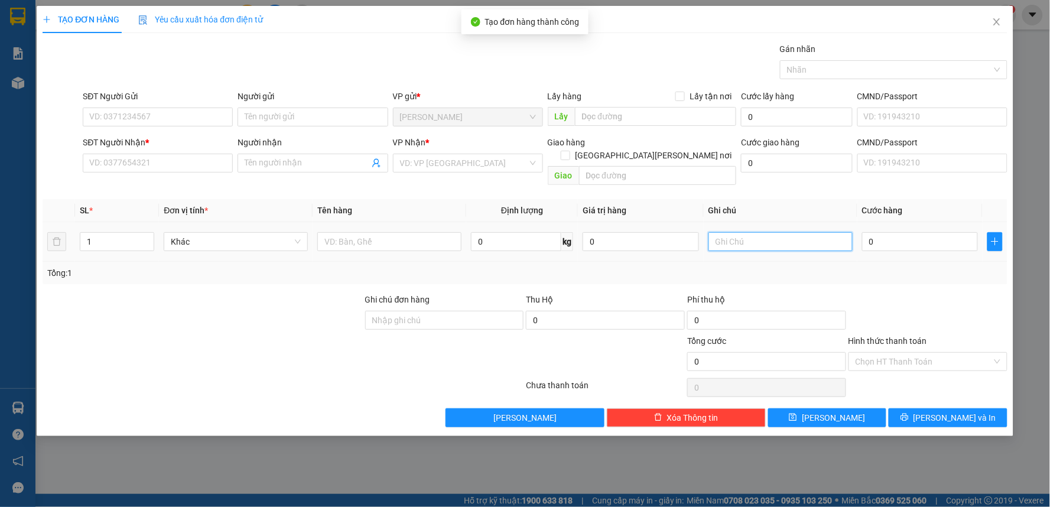
click at [761, 232] on input "text" at bounding box center [781, 241] width 144 height 19
type input "2041982"
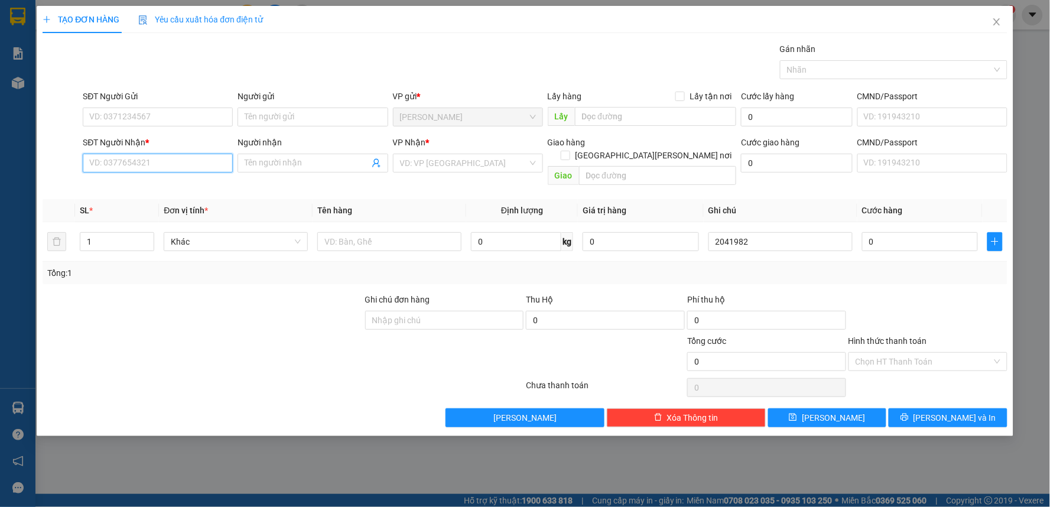
click at [152, 166] on input "SĐT Người Nhận *" at bounding box center [158, 163] width 150 height 19
click at [168, 181] on div "0977307300 - BẢO" at bounding box center [158, 186] width 136 height 13
type input "0977307300"
type input "BẢO"
type input "0977307300"
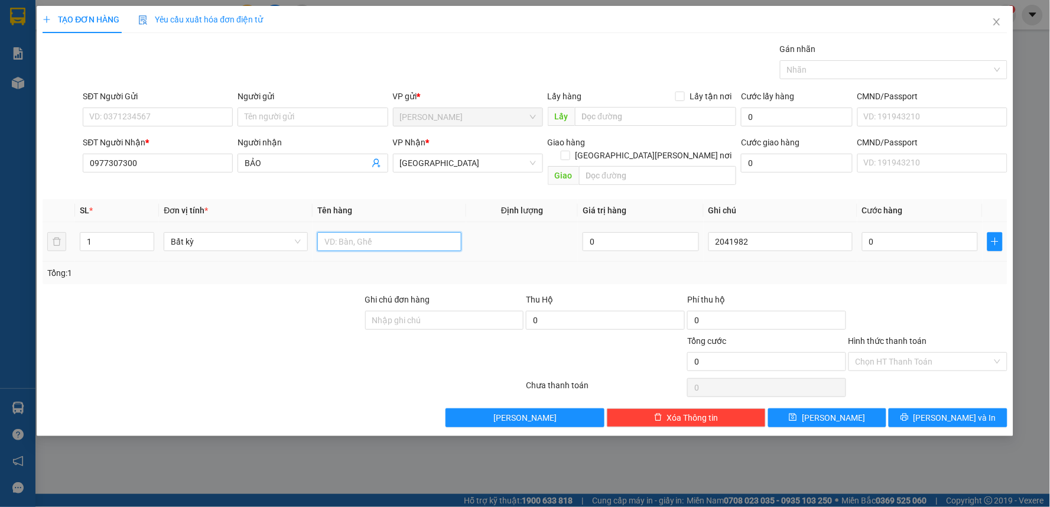
click at [374, 233] on input "text" at bounding box center [389, 241] width 144 height 19
type input "1 H"
click at [911, 232] on input "0" at bounding box center [920, 241] width 116 height 19
type input "2"
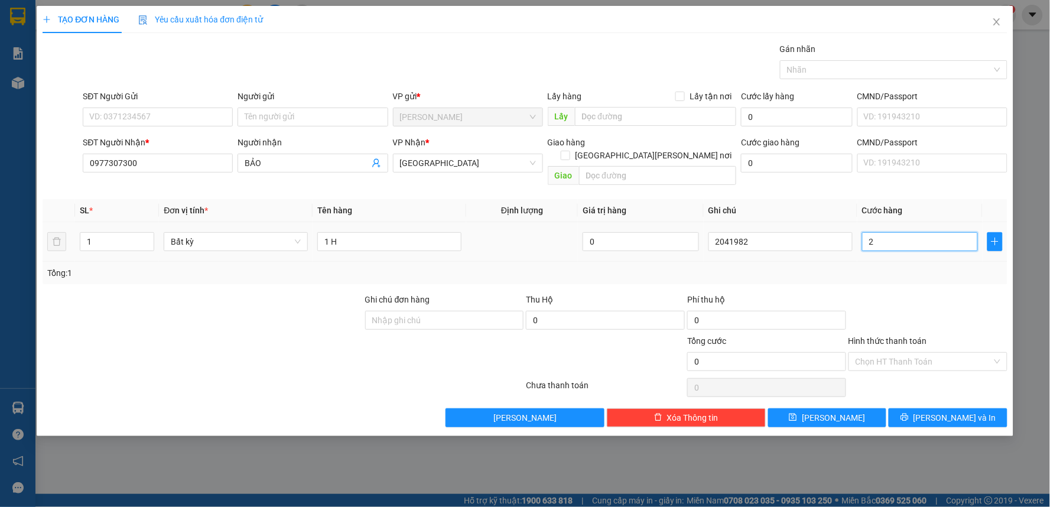
type input "2"
type input "20"
click at [899, 358] on div "Chọn HT Thanh Toán" at bounding box center [928, 361] width 159 height 19
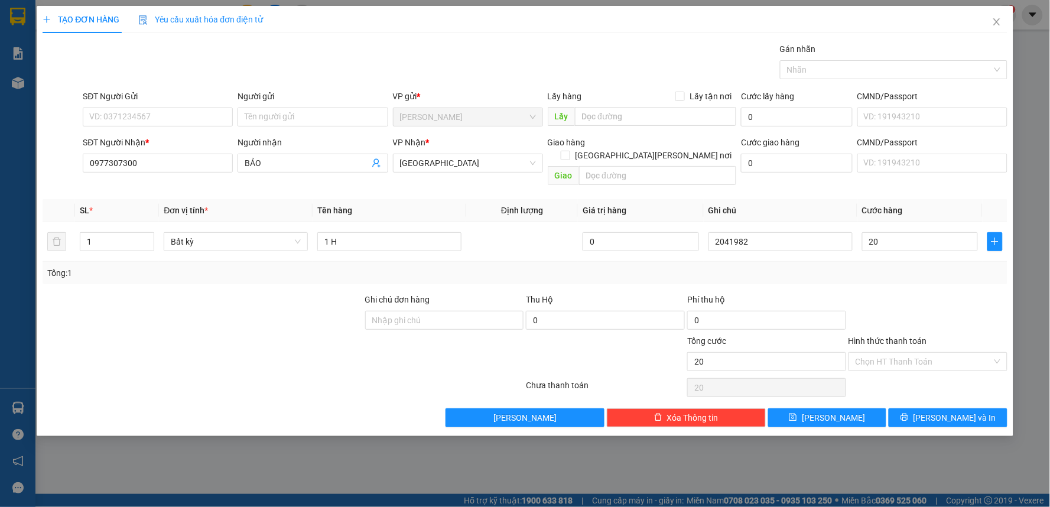
type input "20.000"
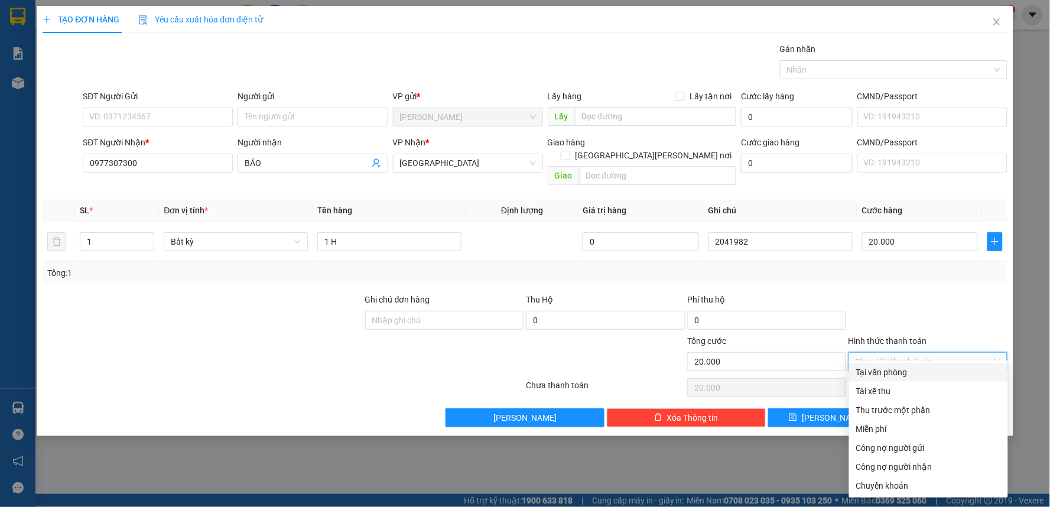
click at [889, 370] on div "Tại văn phòng" at bounding box center [928, 372] width 145 height 13
type input "0"
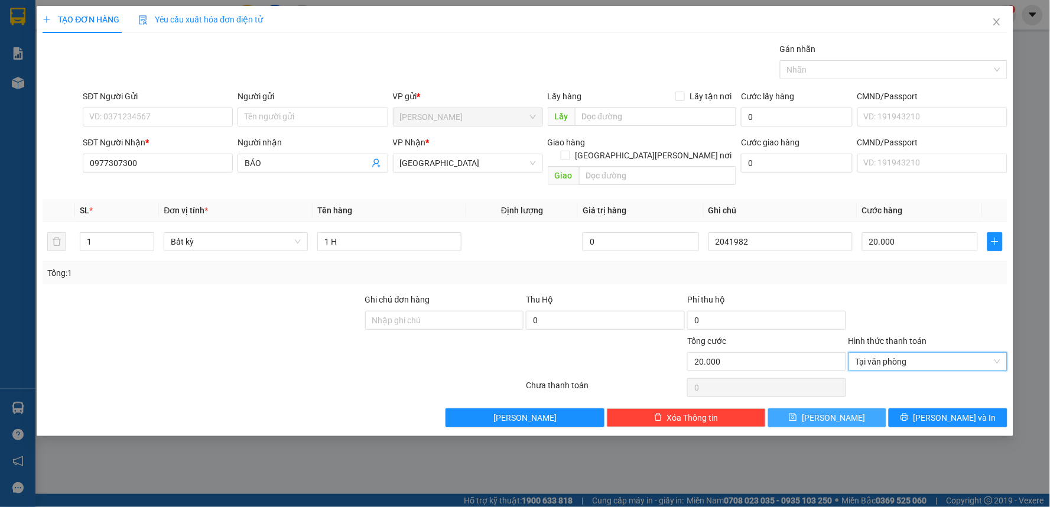
click at [808, 408] on button "[PERSON_NAME]" at bounding box center [827, 417] width 119 height 19
type input "0"
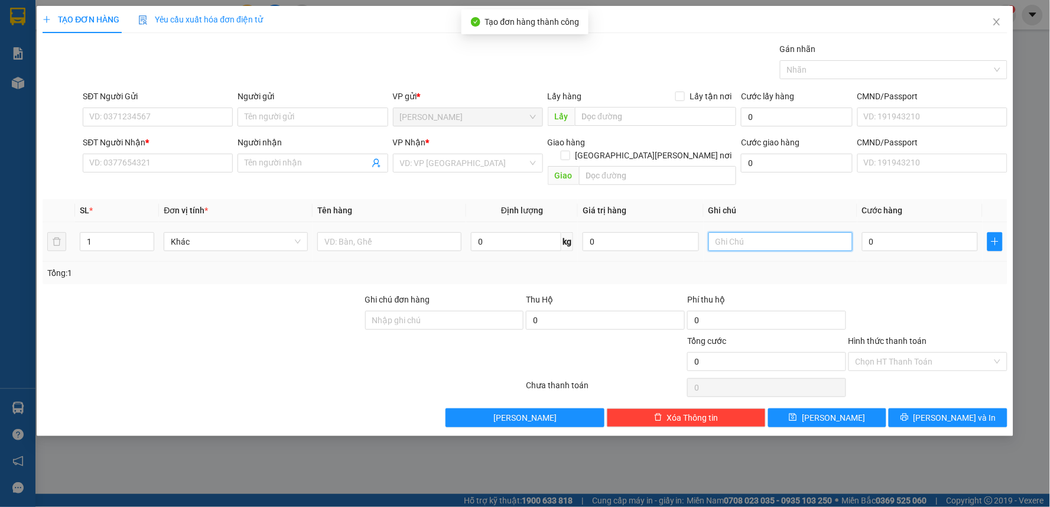
click at [767, 232] on input "text" at bounding box center [781, 241] width 144 height 19
type input "2014983"
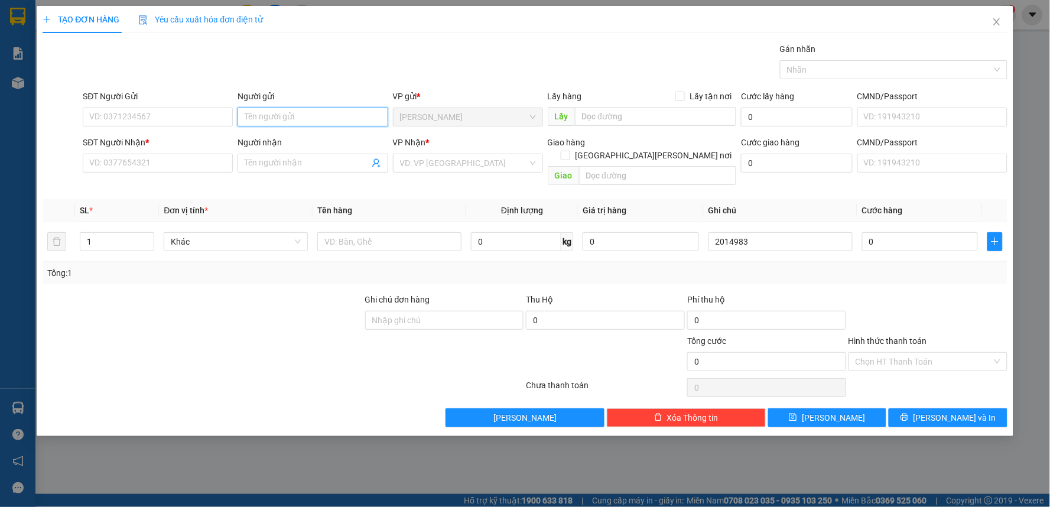
click at [285, 119] on input "Người gửi" at bounding box center [313, 117] width 150 height 19
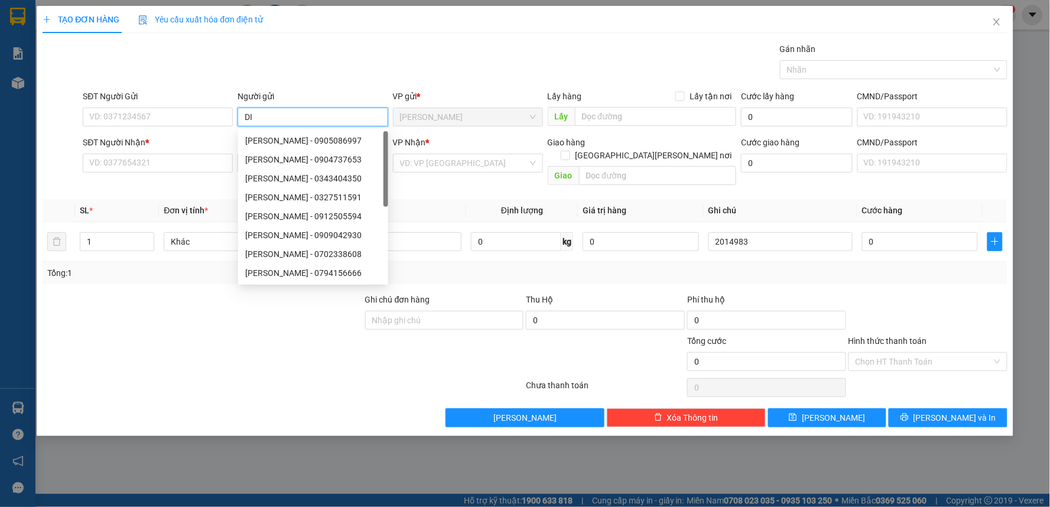
paste input "Ê"
paste input "Ễ"
paste input "ÊX"
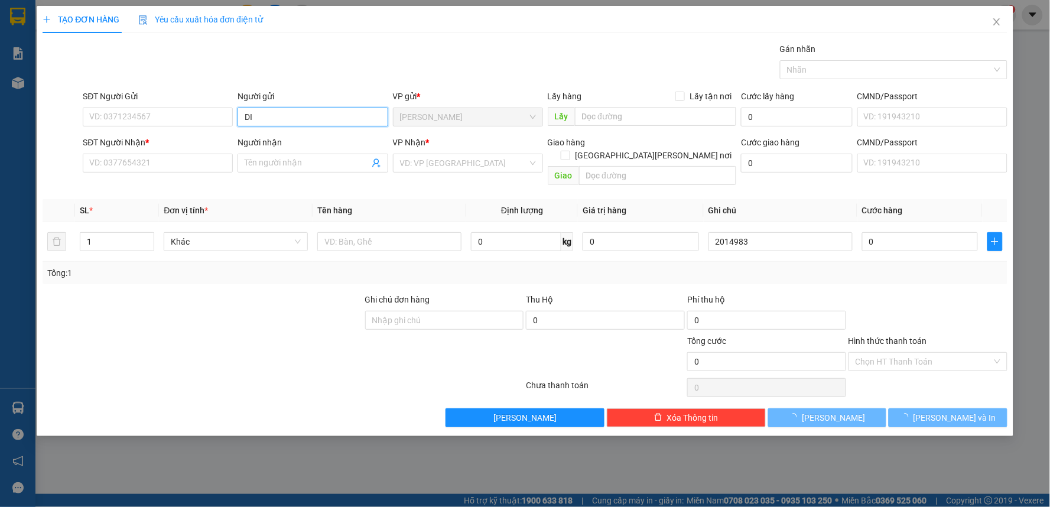
paste input "Ễ"
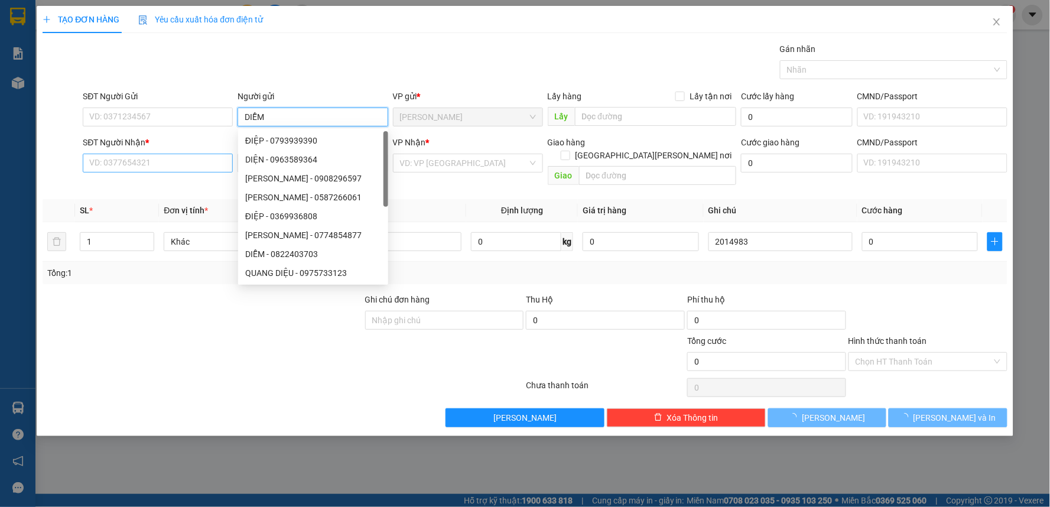
type input "DIỄM"
click at [161, 158] on input "SĐT Người Nhận *" at bounding box center [158, 163] width 150 height 19
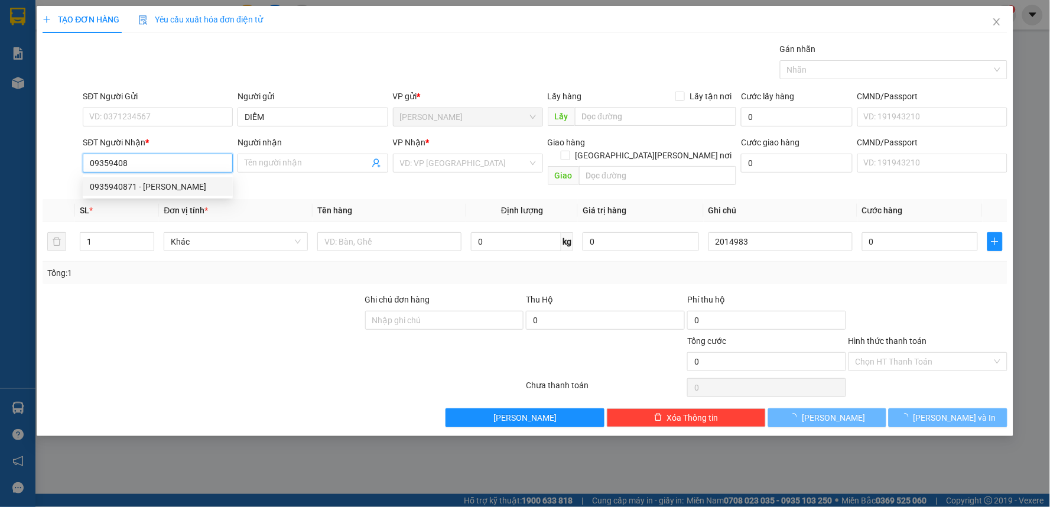
click at [157, 181] on div "0935940871 - [PERSON_NAME]" at bounding box center [158, 186] width 136 height 13
type input "0935940871"
type input "Duyên"
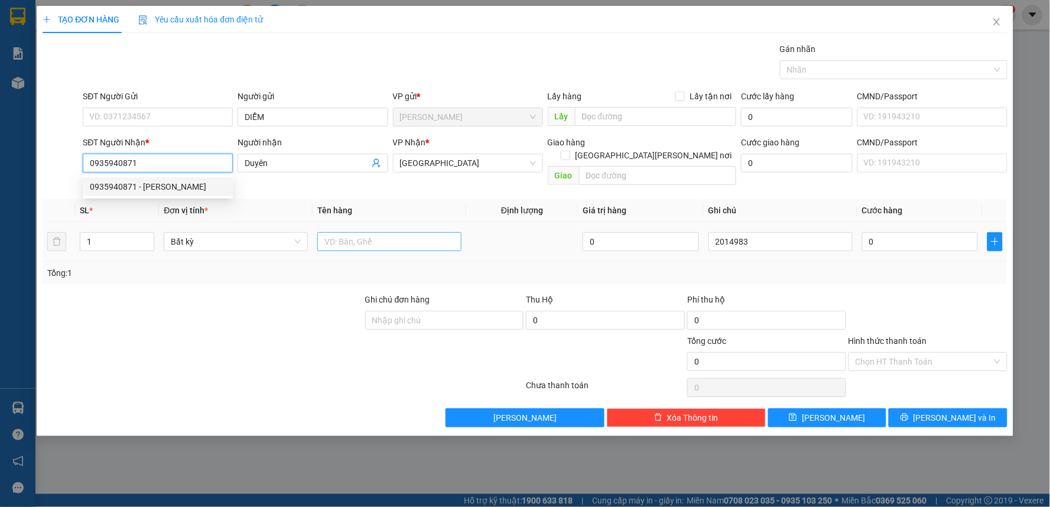
type input "0935940871"
click at [383, 232] on input "text" at bounding box center [389, 241] width 144 height 19
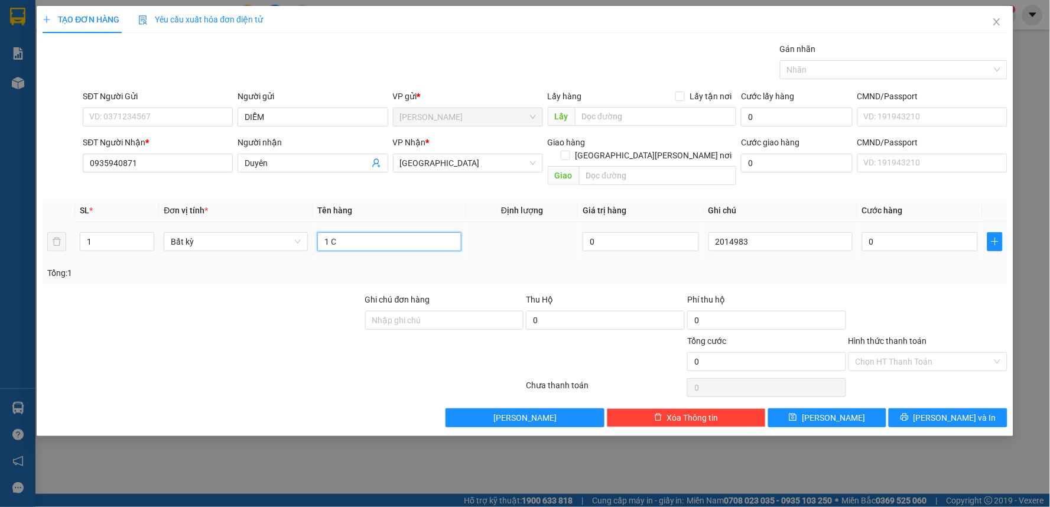
paste input "Ụ"
paste input "Ô"
paste input "ỒNG"
type input "1 CỤC HỒNG"
click at [885, 232] on input "0" at bounding box center [920, 241] width 116 height 19
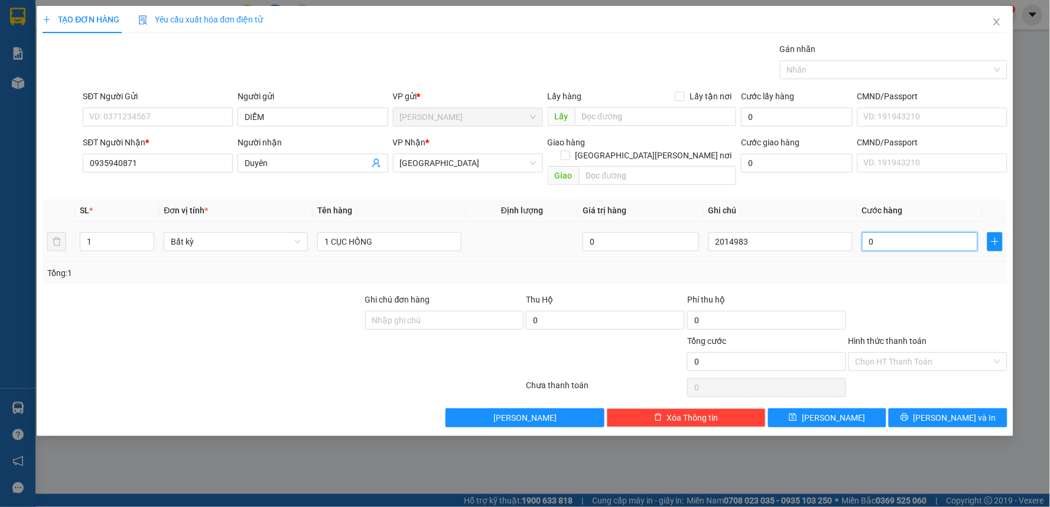
type input "4"
type input "40"
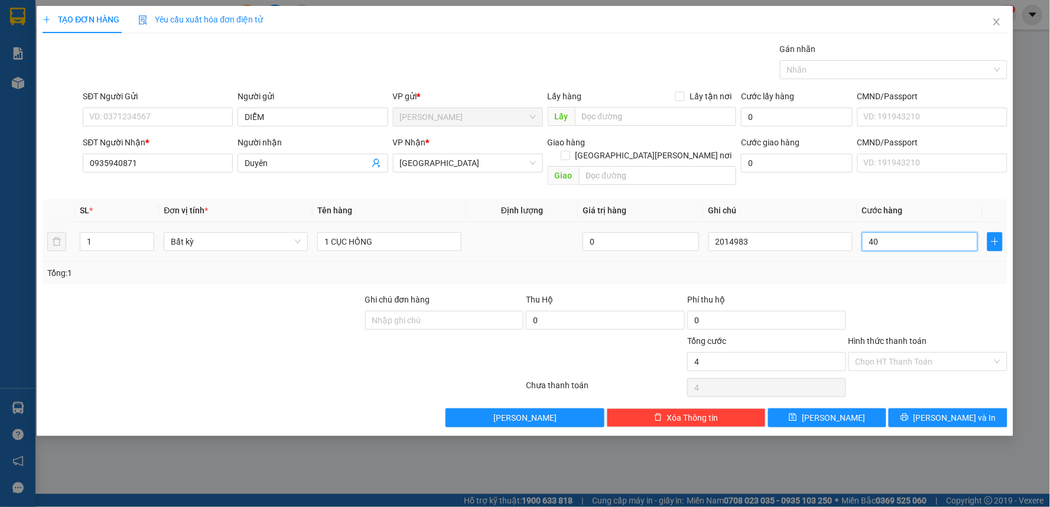
type input "40"
click at [868, 355] on input "Hình thức thanh toán" at bounding box center [924, 362] width 137 height 18
type input "40.000"
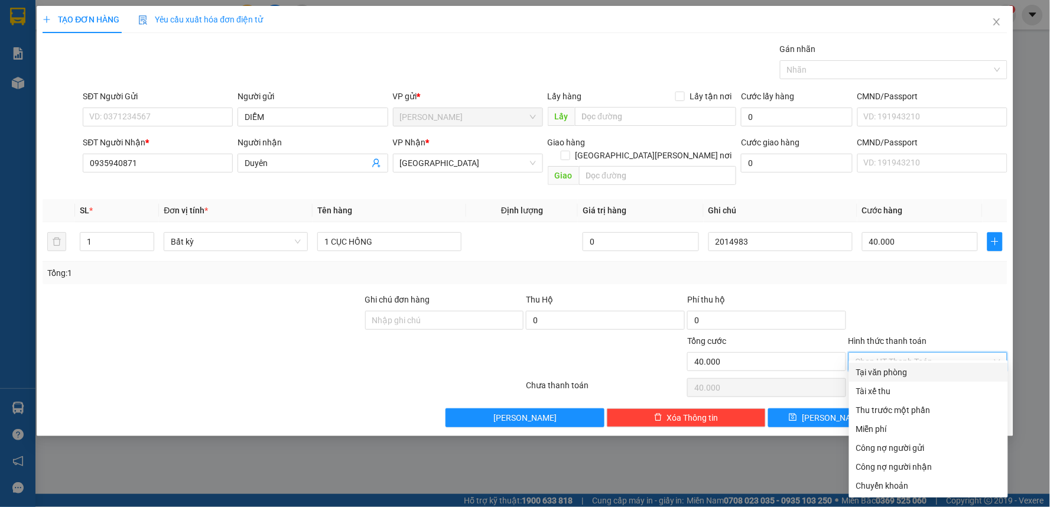
click at [895, 368] on div "Tại văn phòng" at bounding box center [928, 372] width 145 height 13
type input "0"
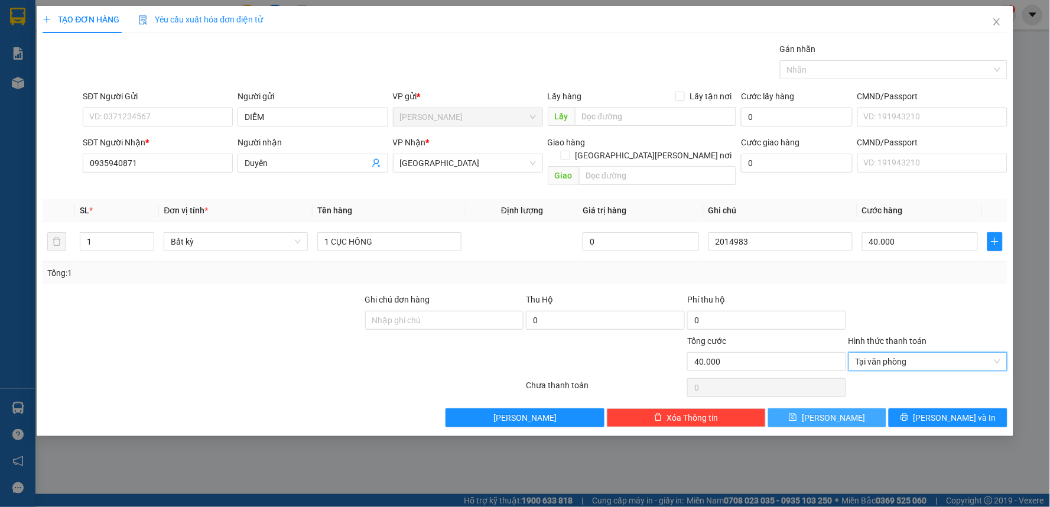
click at [805, 408] on button "[PERSON_NAME]" at bounding box center [827, 417] width 119 height 19
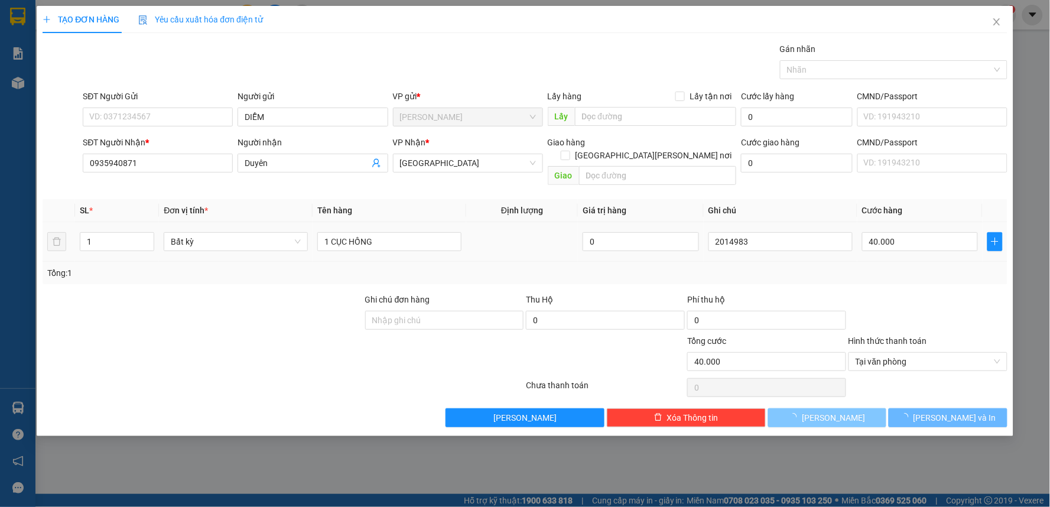
type input "0"
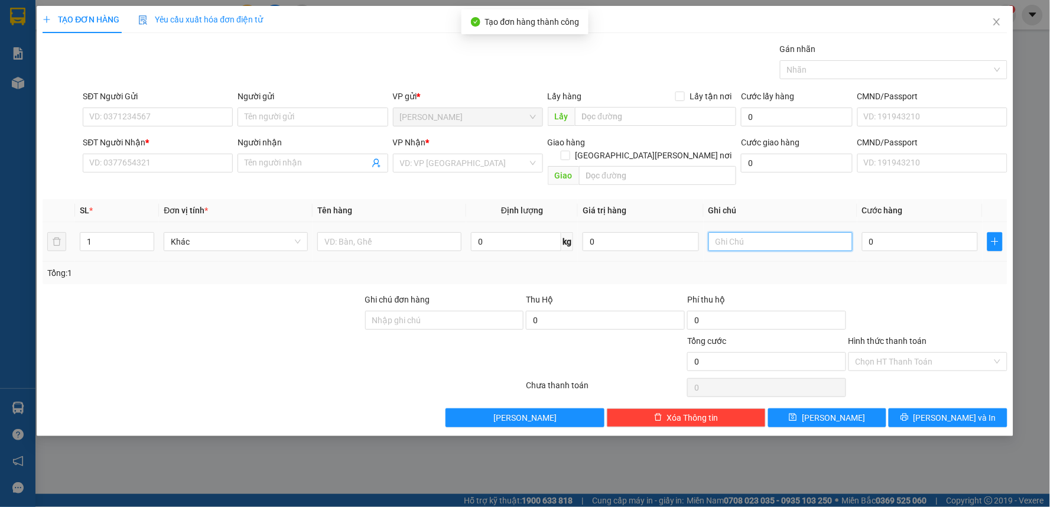
click at [770, 232] on input "text" at bounding box center [781, 241] width 144 height 19
type input "2014984"
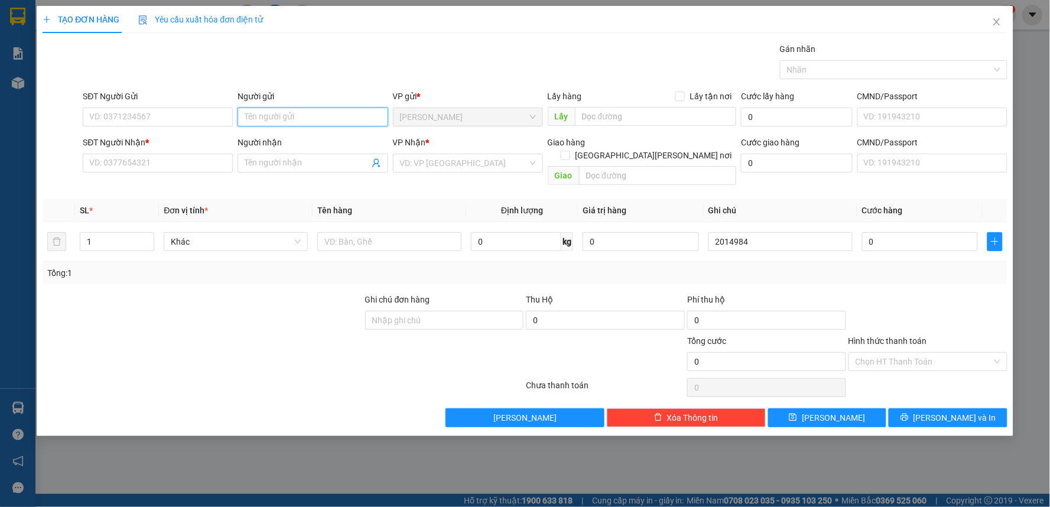
click at [292, 113] on input "Người gửi" at bounding box center [313, 117] width 150 height 19
type input "MY"
click at [196, 118] on input "SĐT Người Gửi" at bounding box center [158, 117] width 150 height 19
type input "0797570959"
click at [158, 160] on input "SĐT Người Nhận *" at bounding box center [158, 163] width 150 height 19
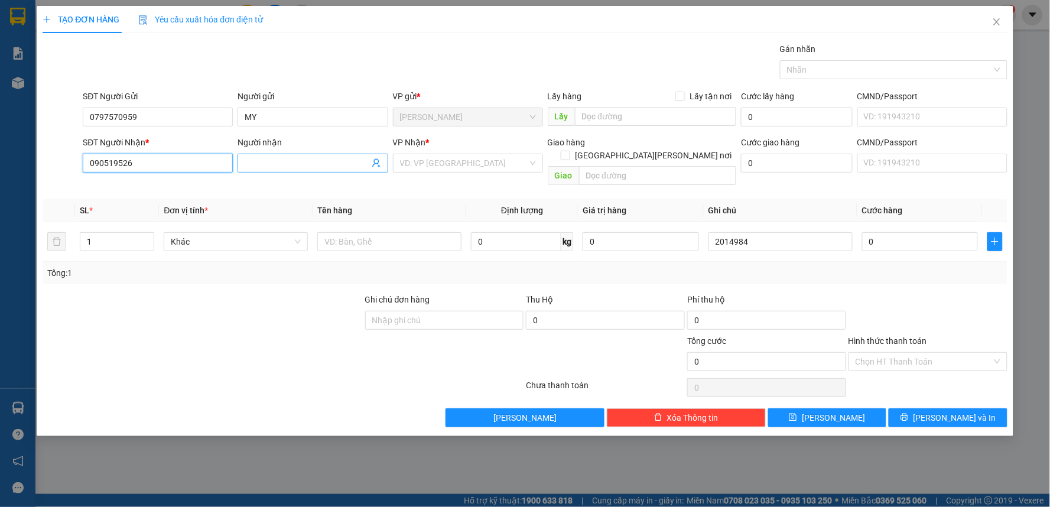
type input "090519526"
click at [272, 166] on input "Người nhận" at bounding box center [307, 163] width 124 height 13
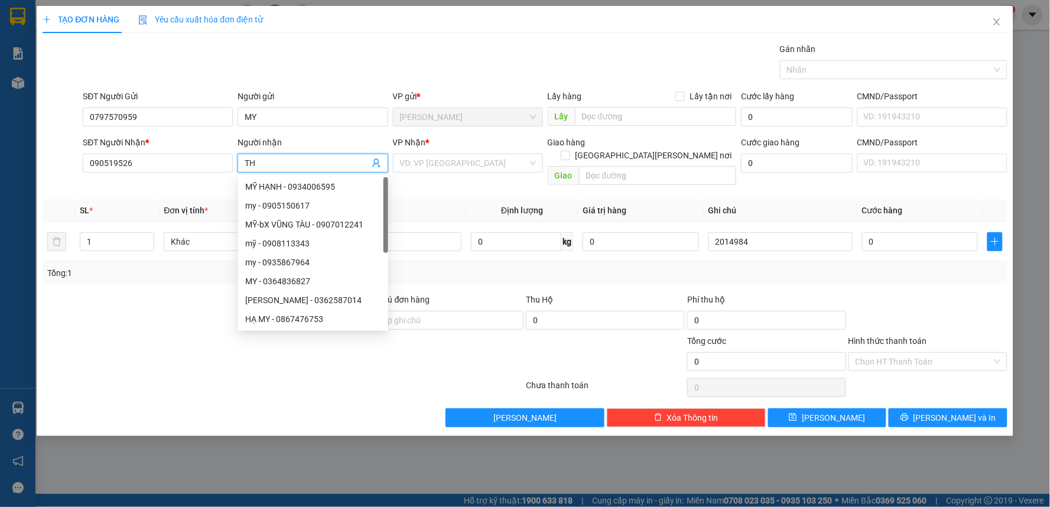
paste input "Á"
paste input "Ư"
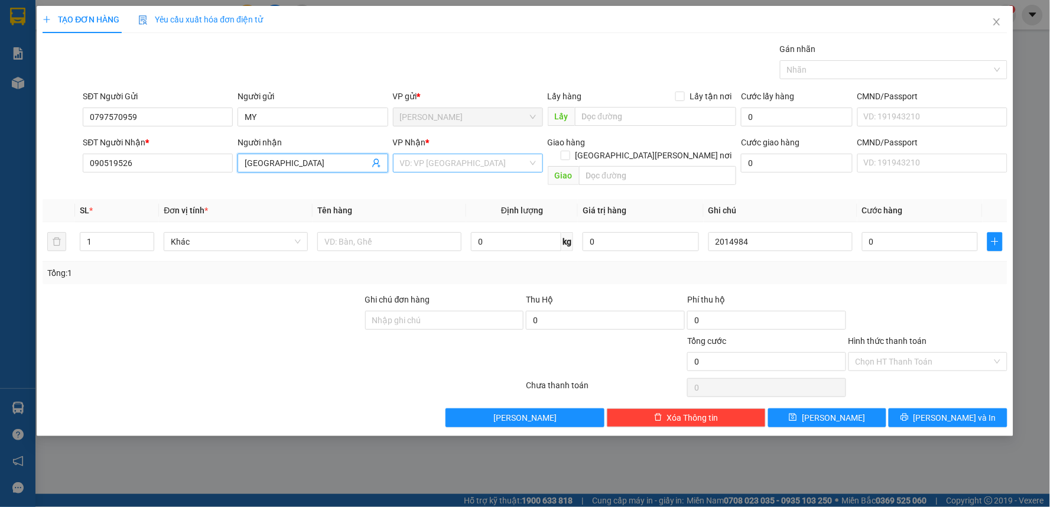
type input "[GEOGRAPHIC_DATA]"
click at [470, 162] on input "search" at bounding box center [464, 163] width 128 height 18
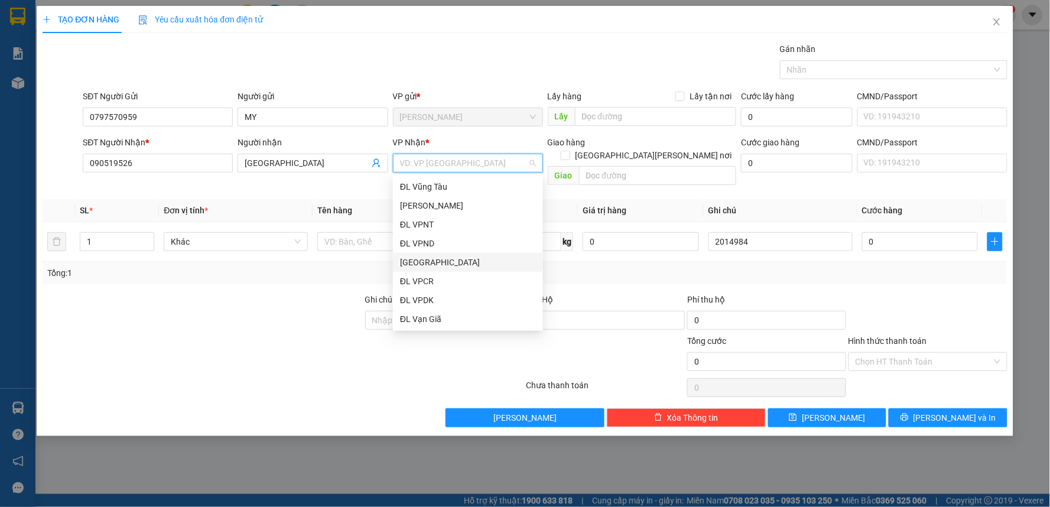
click at [424, 258] on div "[GEOGRAPHIC_DATA]" at bounding box center [468, 262] width 136 height 13
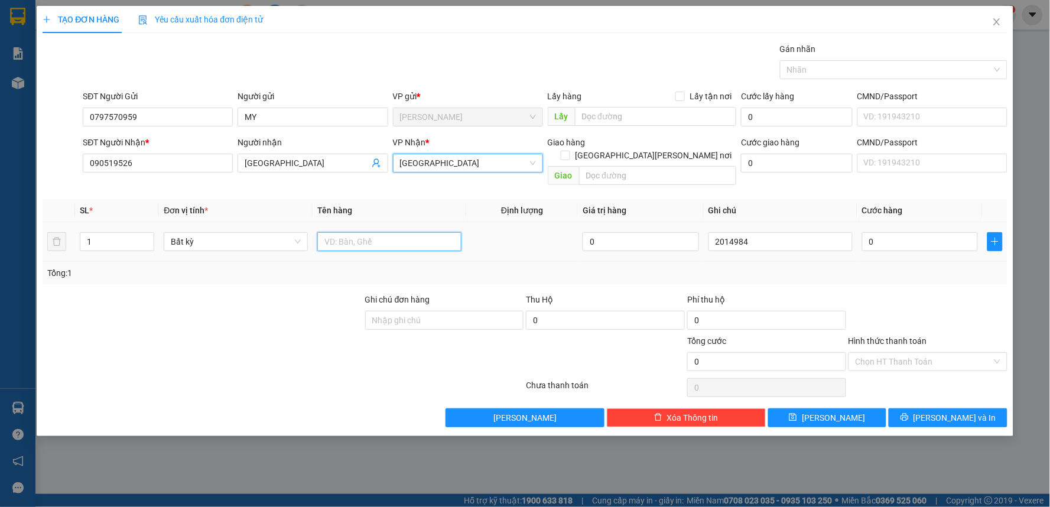
click at [356, 232] on input "text" at bounding box center [389, 241] width 144 height 19
type input "1 TX"
click at [947, 232] on input "0" at bounding box center [920, 241] width 116 height 19
type input "4"
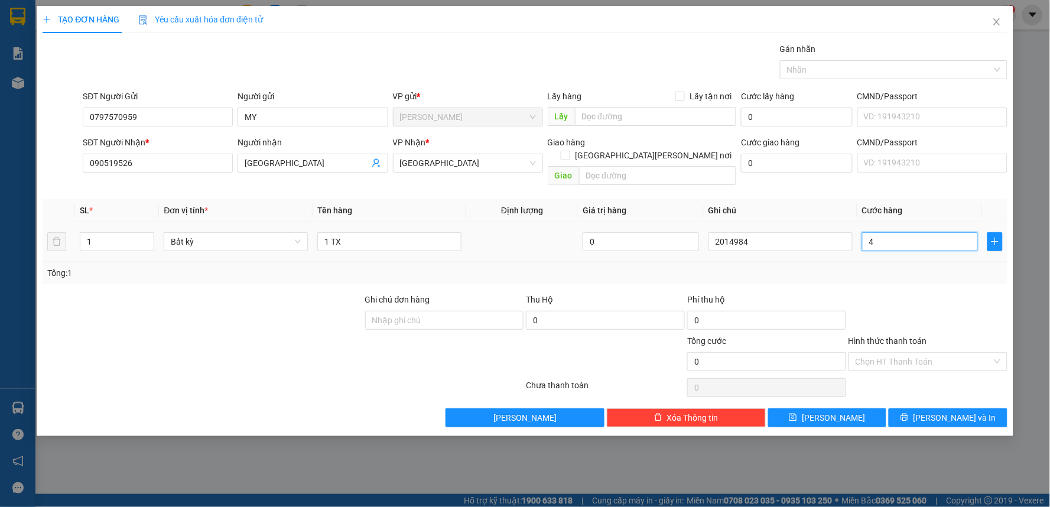
type input "4"
type input "40"
click at [918, 353] on input "Hình thức thanh toán" at bounding box center [924, 362] width 137 height 18
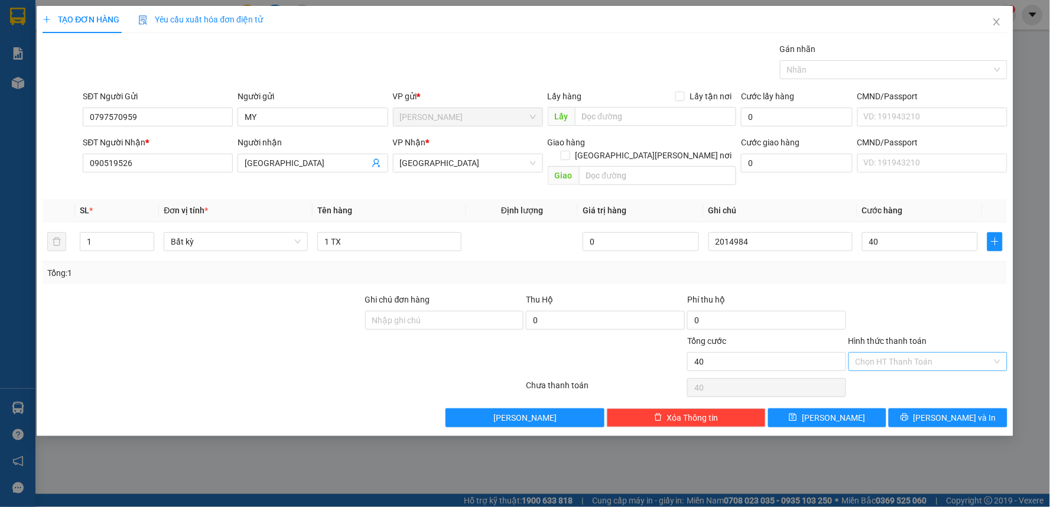
type input "40.000"
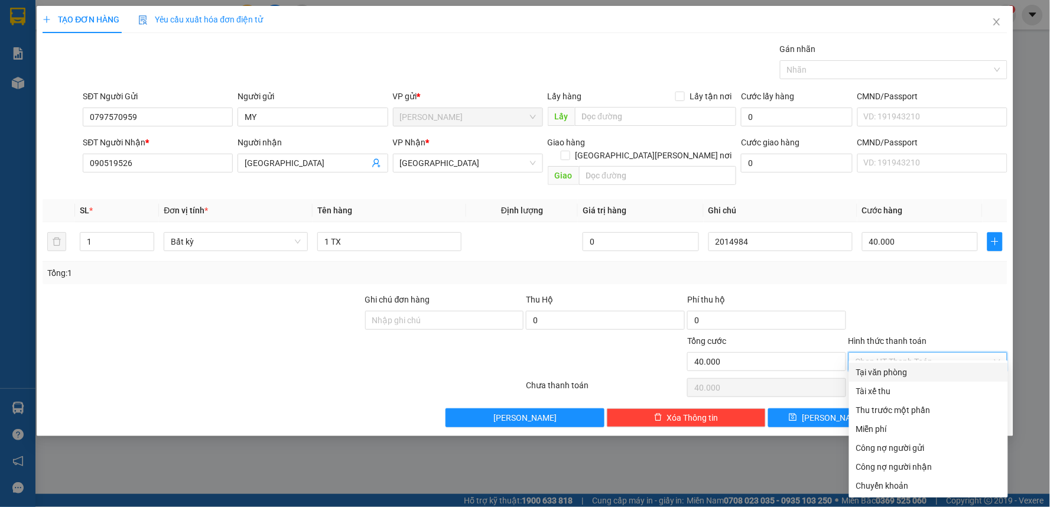
click at [891, 371] on div "Tại văn phòng" at bounding box center [928, 372] width 145 height 13
type input "0"
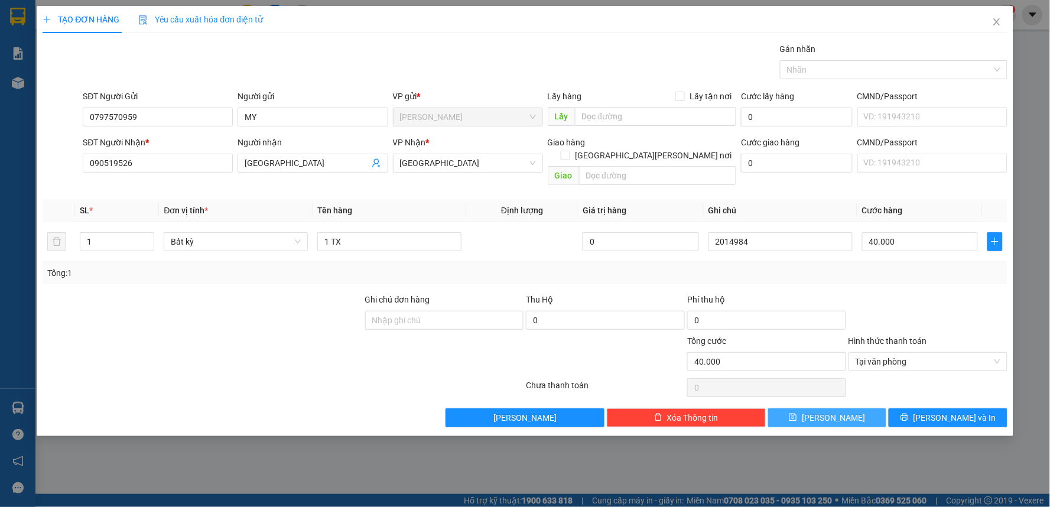
click at [810, 408] on button "[PERSON_NAME]" at bounding box center [827, 417] width 119 height 19
click at [180, 164] on input "090519526" at bounding box center [158, 163] width 150 height 19
click at [116, 163] on input "090519526" at bounding box center [158, 163] width 150 height 19
type input "0905194526"
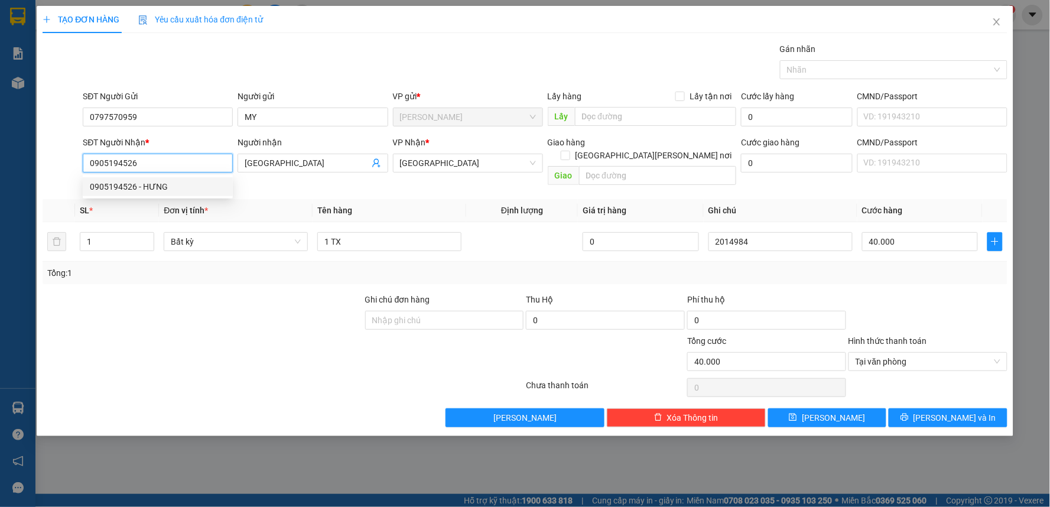
click at [135, 188] on div "0905194526 - HƯNG" at bounding box center [158, 186] width 136 height 13
type input "HƯNG"
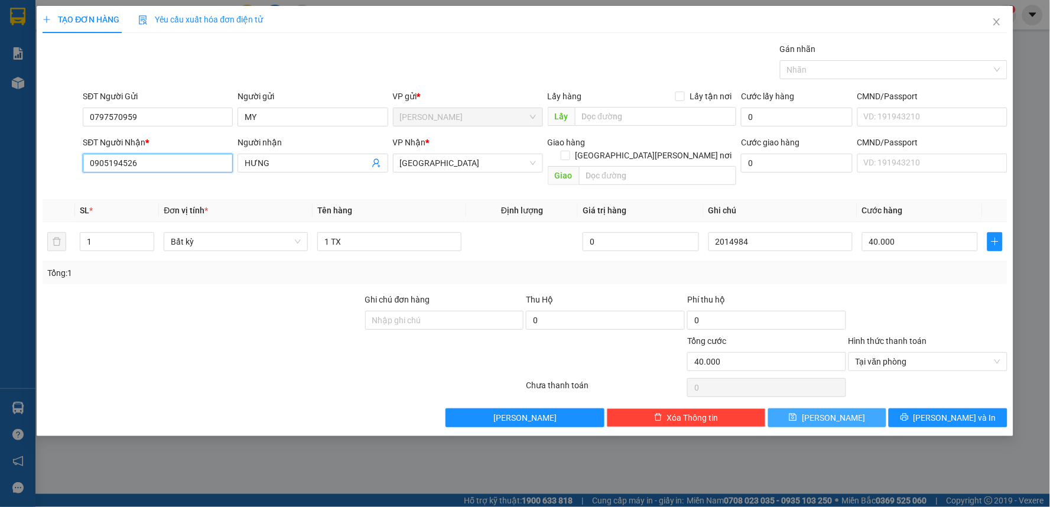
type input "0905194526"
click at [810, 408] on button "[PERSON_NAME]" at bounding box center [827, 417] width 119 height 19
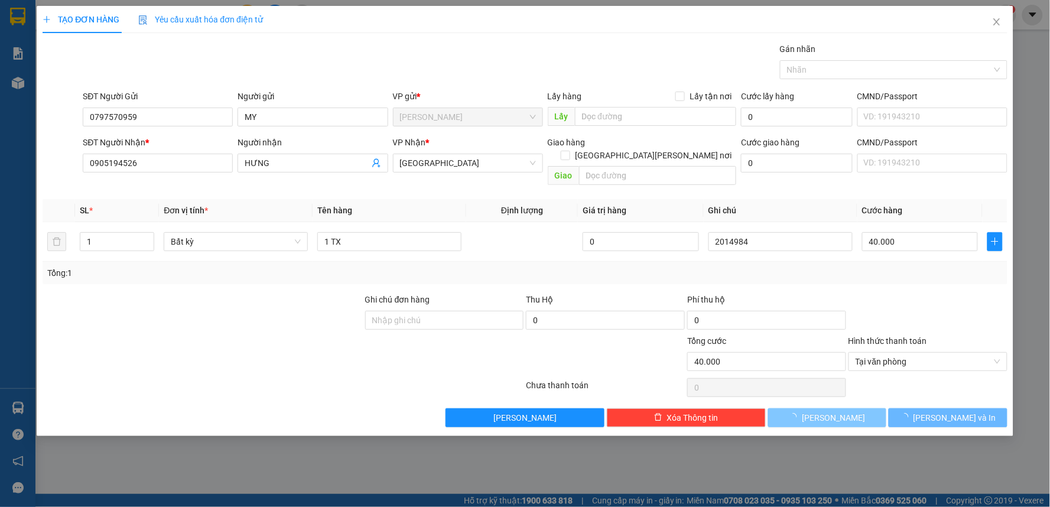
type input "0"
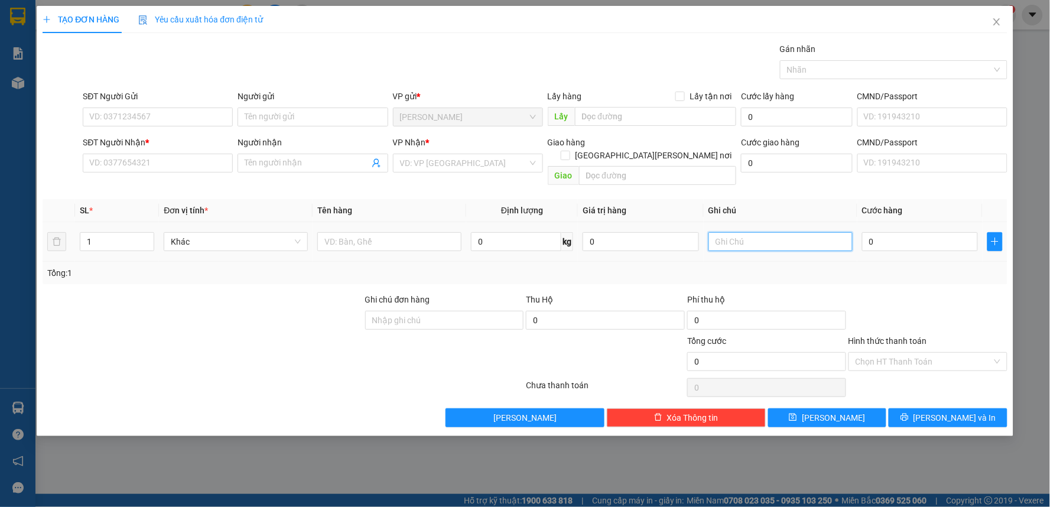
click at [789, 232] on input "text" at bounding box center [781, 241] width 144 height 19
type input "2014985"
click at [270, 112] on input "Người gửi" at bounding box center [313, 117] width 150 height 19
paste input "Â"
type input "NGÂN"
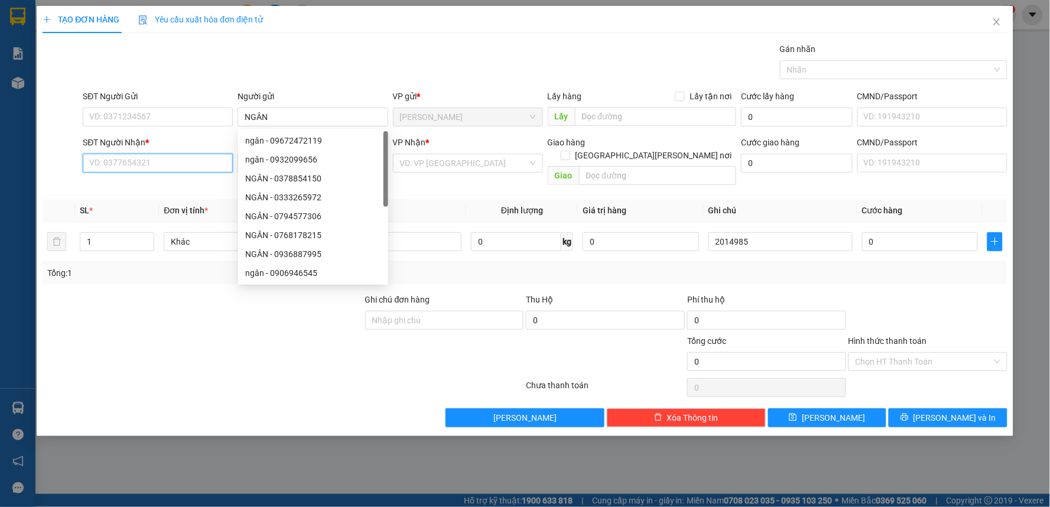
click at [199, 162] on input "SĐT Người Nhận *" at bounding box center [158, 163] width 150 height 19
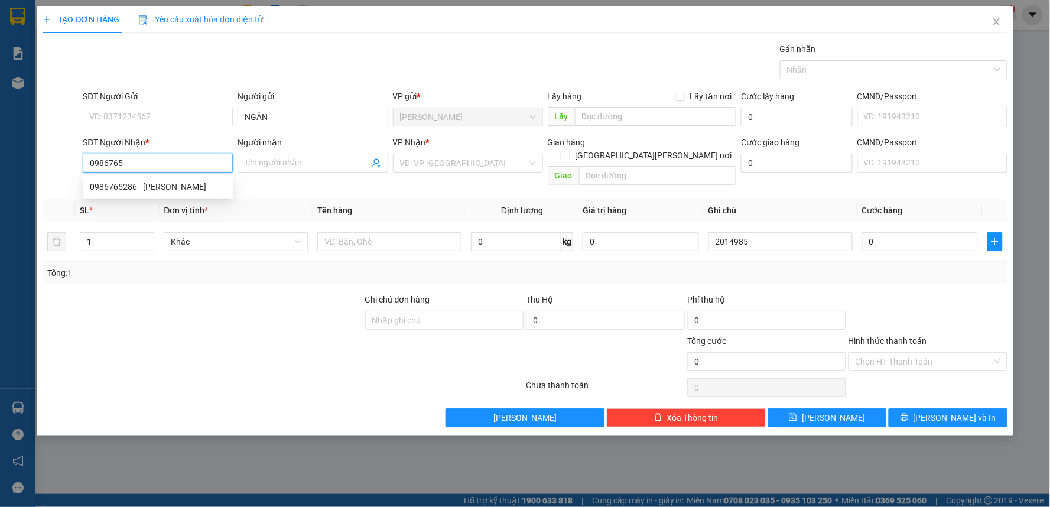
click at [176, 195] on div "0986765286 - [PERSON_NAME]" at bounding box center [158, 186] width 150 height 19
type input "0986765286"
type input "VÀNG"
type input "0986765286"
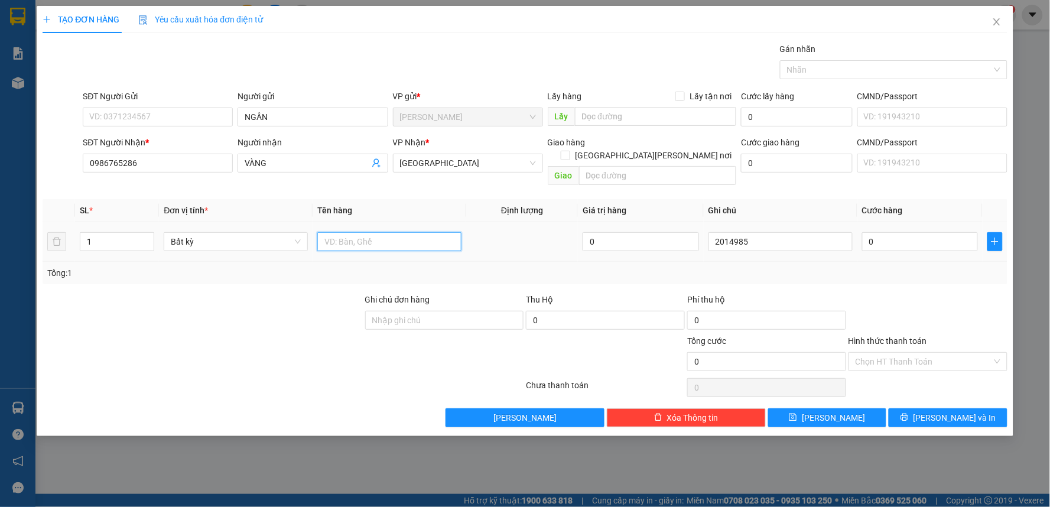
click at [342, 232] on input "text" at bounding box center [389, 241] width 144 height 19
type input "1 BAO"
click at [950, 232] on input "0" at bounding box center [920, 241] width 116 height 19
type input "8"
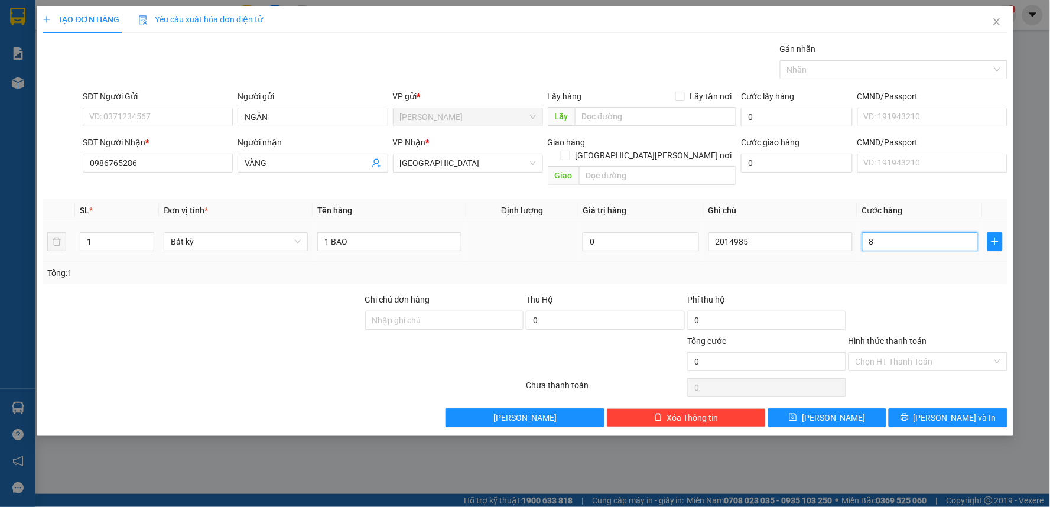
type input "8"
type input "80"
click at [924, 353] on input "Hình thức thanh toán" at bounding box center [924, 362] width 137 height 18
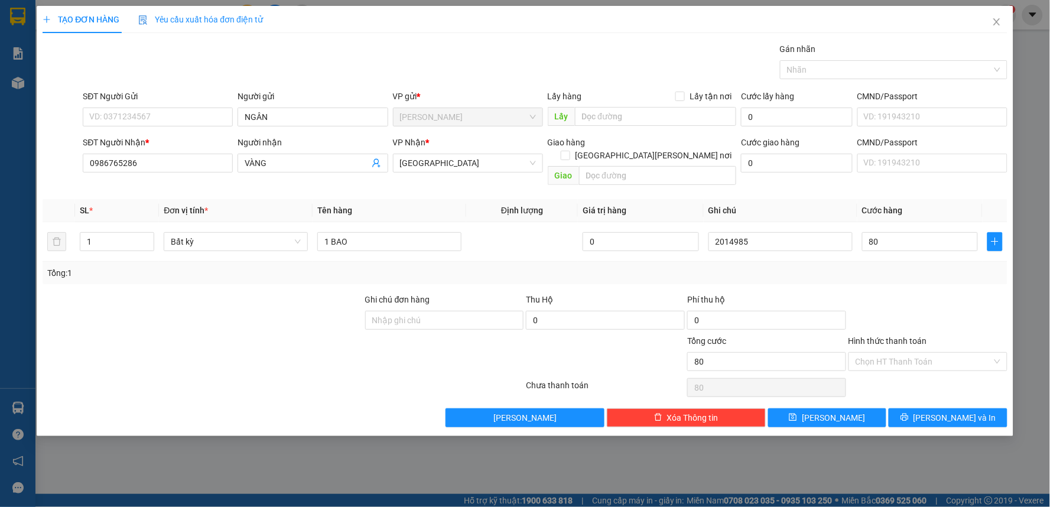
type input "80.000"
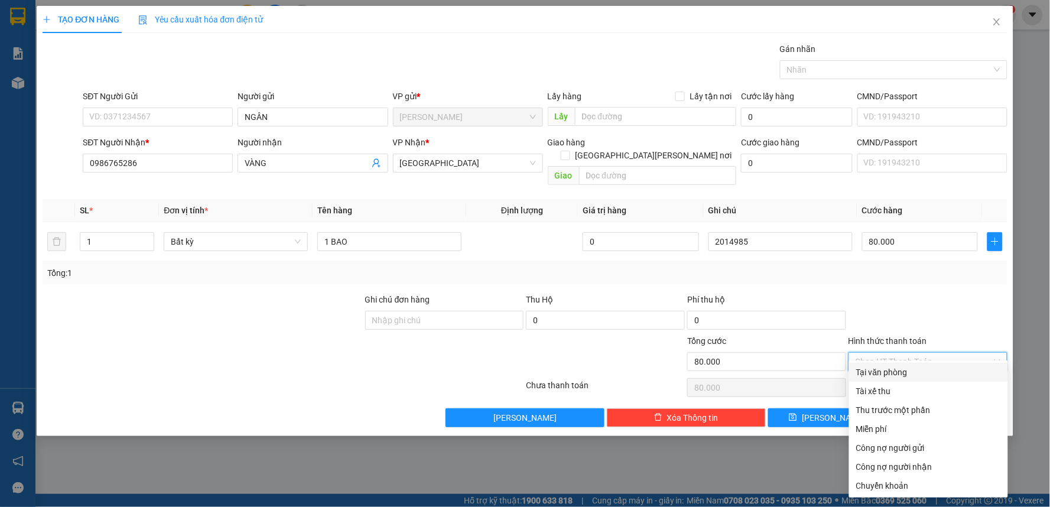
click at [905, 369] on div "Tại văn phòng" at bounding box center [928, 372] width 145 height 13
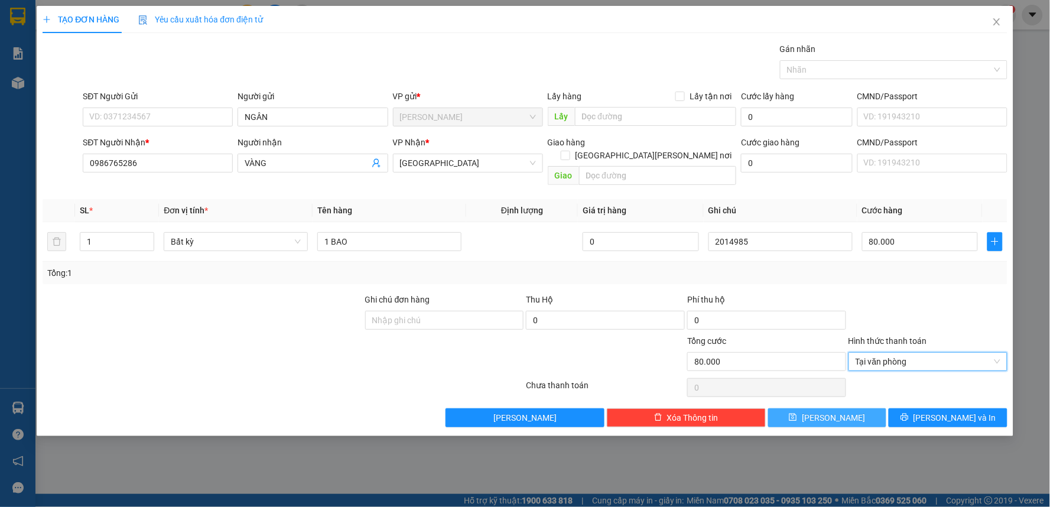
click at [840, 411] on span "[PERSON_NAME]" at bounding box center [833, 417] width 63 height 13
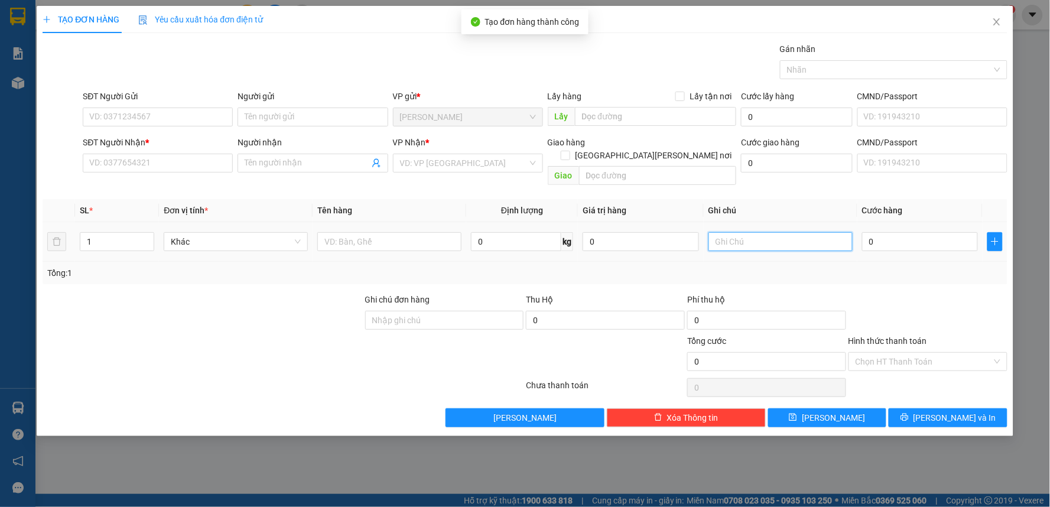
click at [759, 236] on input "text" at bounding box center [781, 241] width 144 height 19
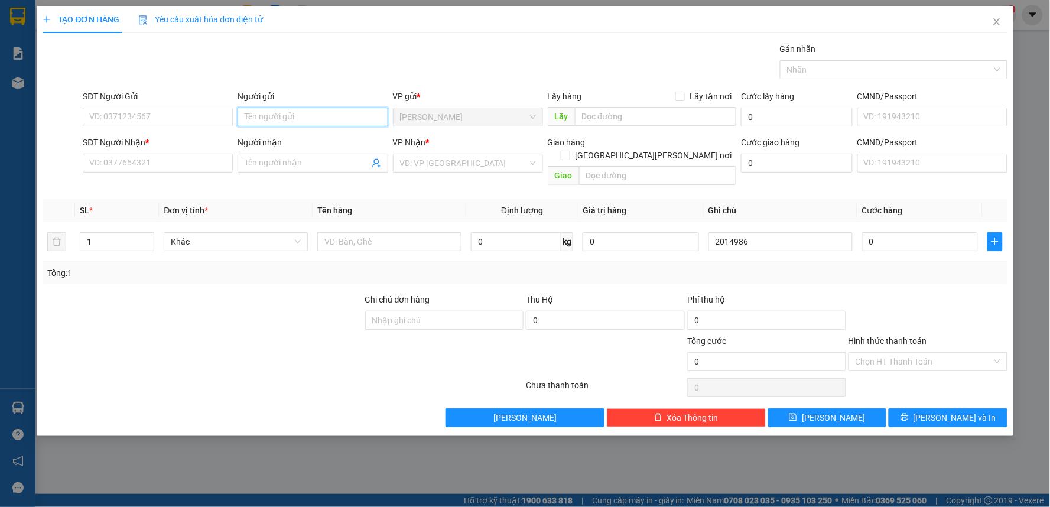
click at [281, 119] on input "Người gửi" at bounding box center [313, 117] width 150 height 19
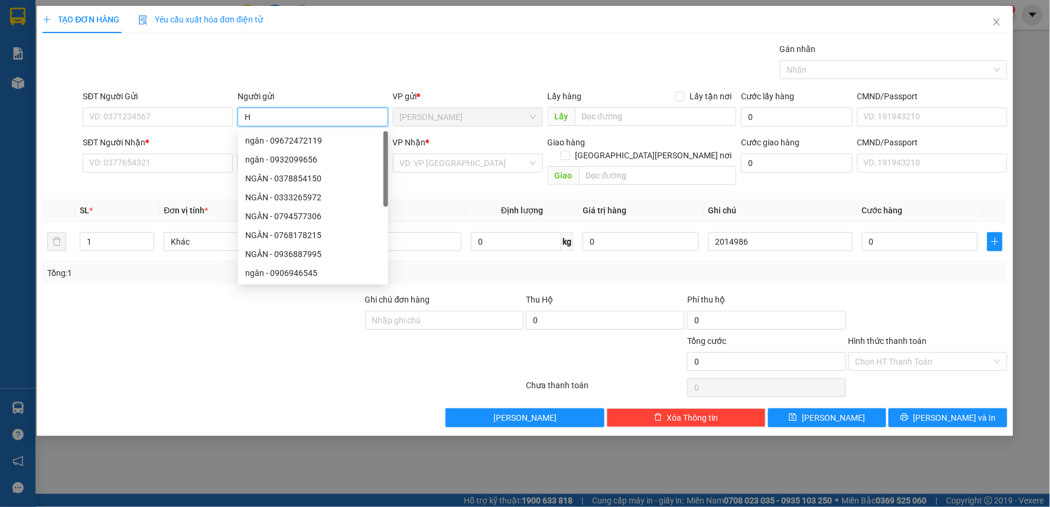
paste input "Â"
paste input "ẬU"
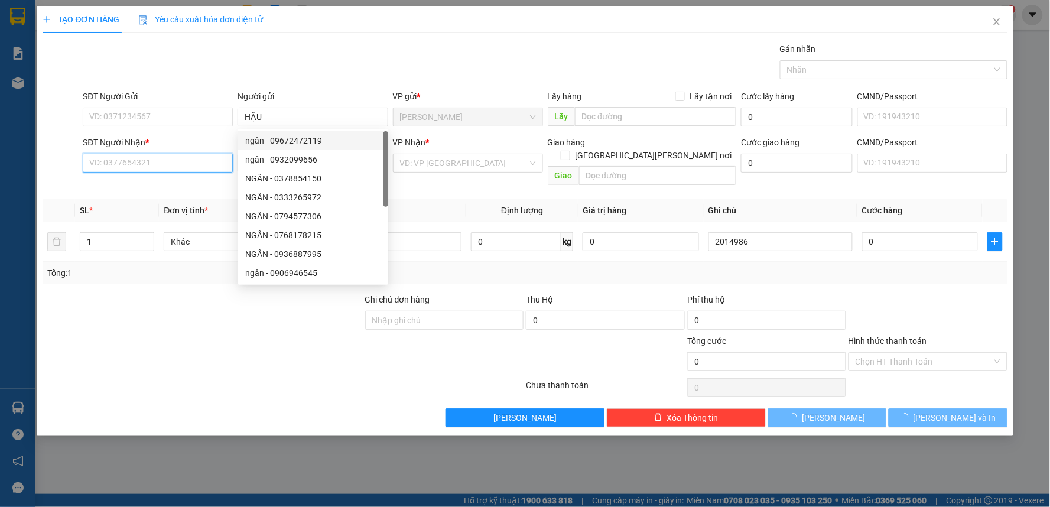
click at [193, 157] on input "SĐT Người Nhận *" at bounding box center [158, 163] width 150 height 19
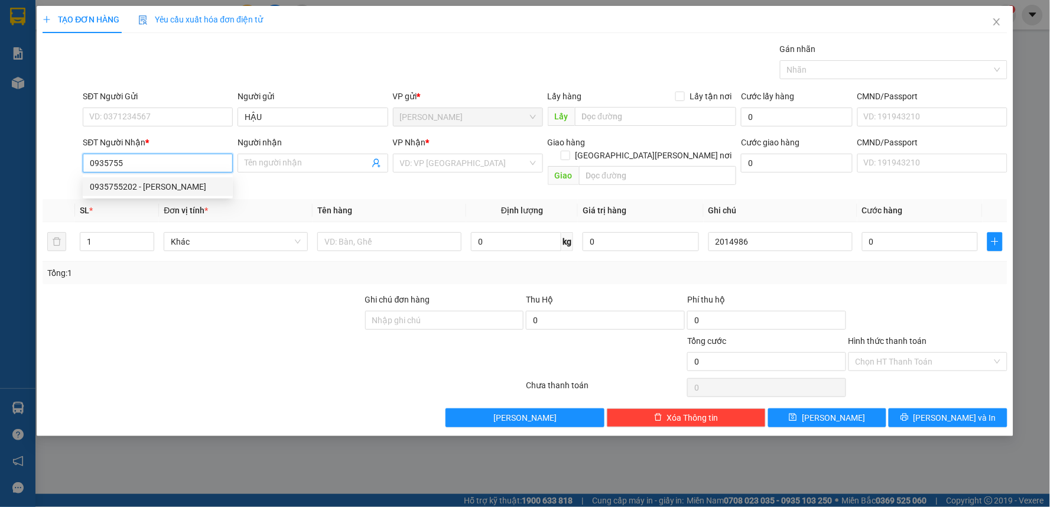
click at [151, 181] on div "0935755202 - [PERSON_NAME]" at bounding box center [158, 186] width 136 height 13
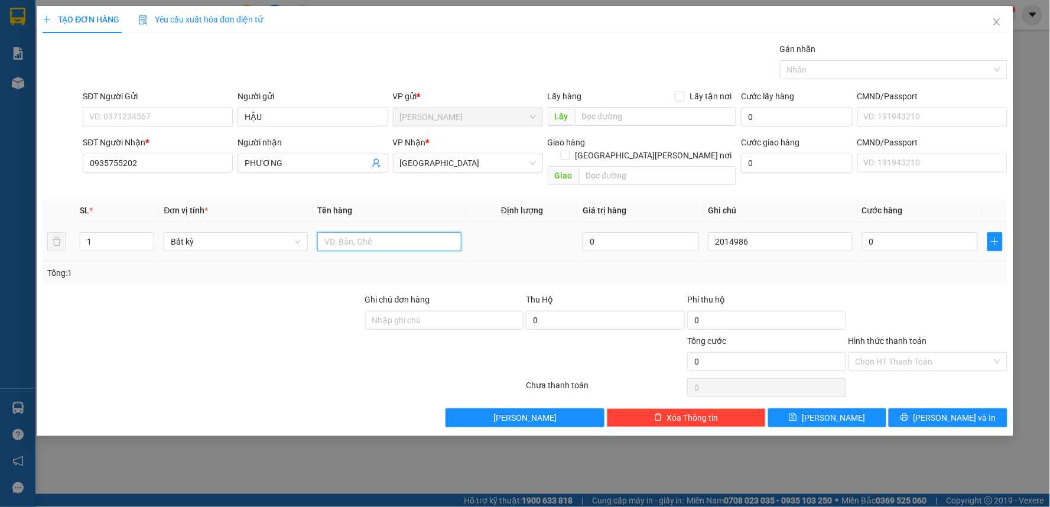
click at [343, 232] on input "text" at bounding box center [389, 241] width 144 height 19
paste input "ÚI"
paste input "Đ"
click at [966, 233] on input "0" at bounding box center [920, 241] width 116 height 19
click at [941, 353] on input "Hình thức thanh toán" at bounding box center [924, 362] width 137 height 18
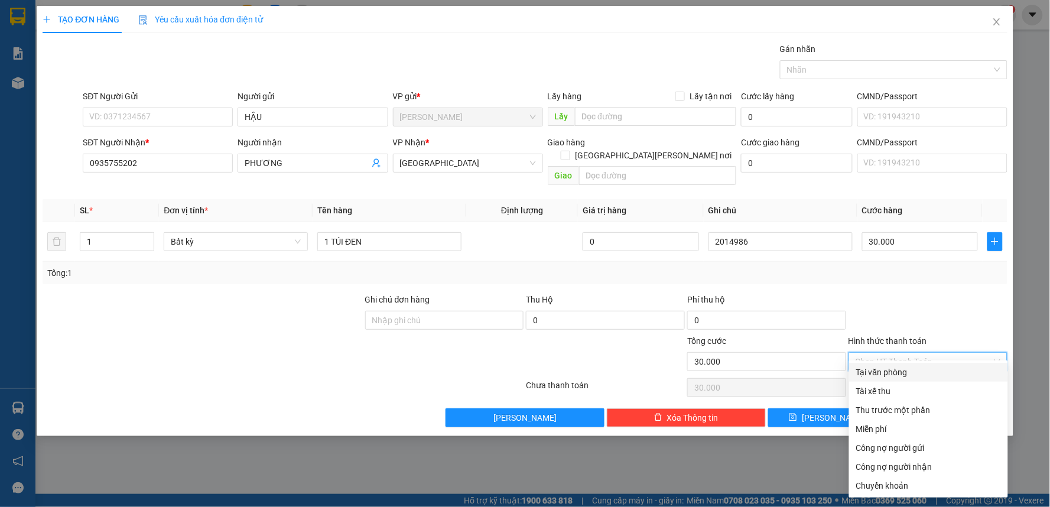
click at [907, 369] on div "Tại văn phòng" at bounding box center [928, 372] width 145 height 13
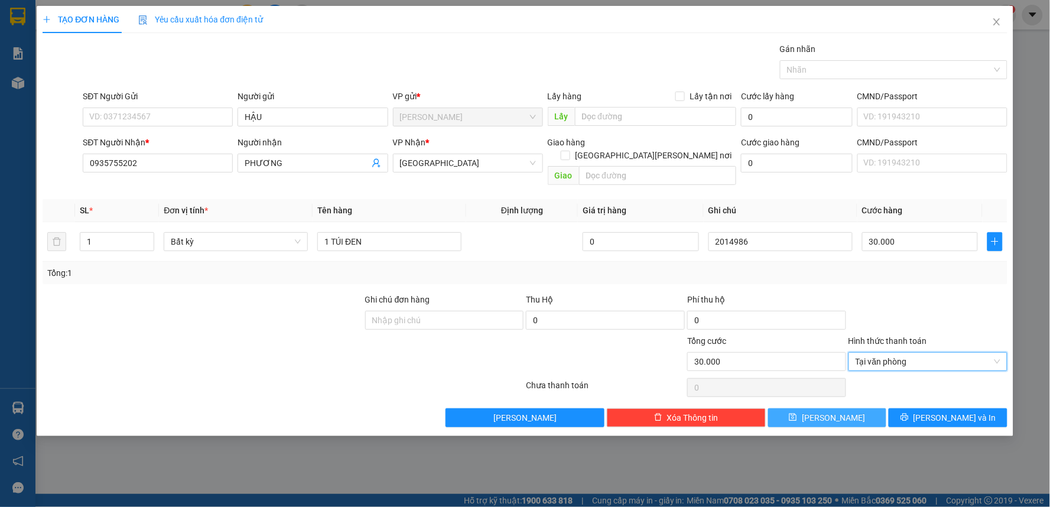
click at [831, 411] on span "[PERSON_NAME]" at bounding box center [833, 417] width 63 height 13
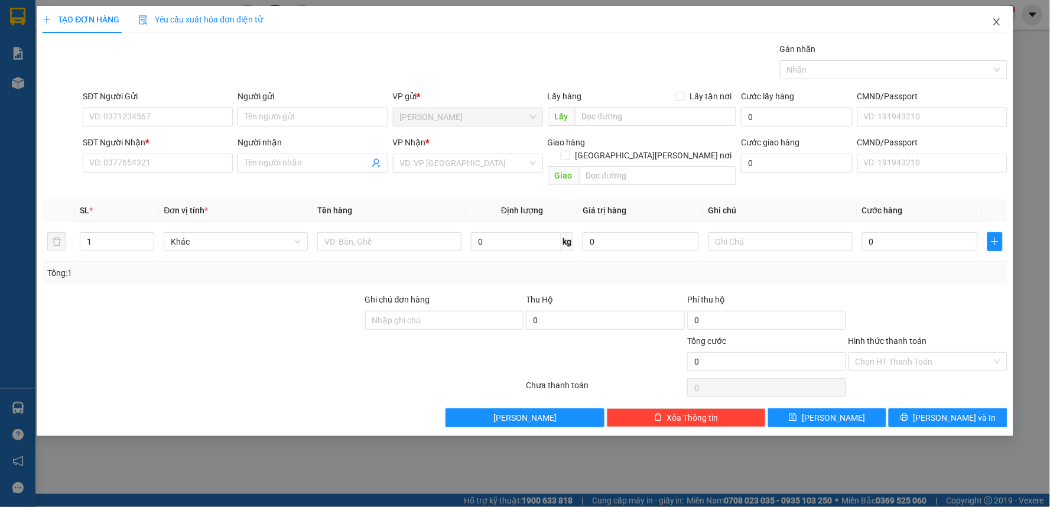
click at [995, 21] on icon "close" at bounding box center [996, 21] width 9 height 9
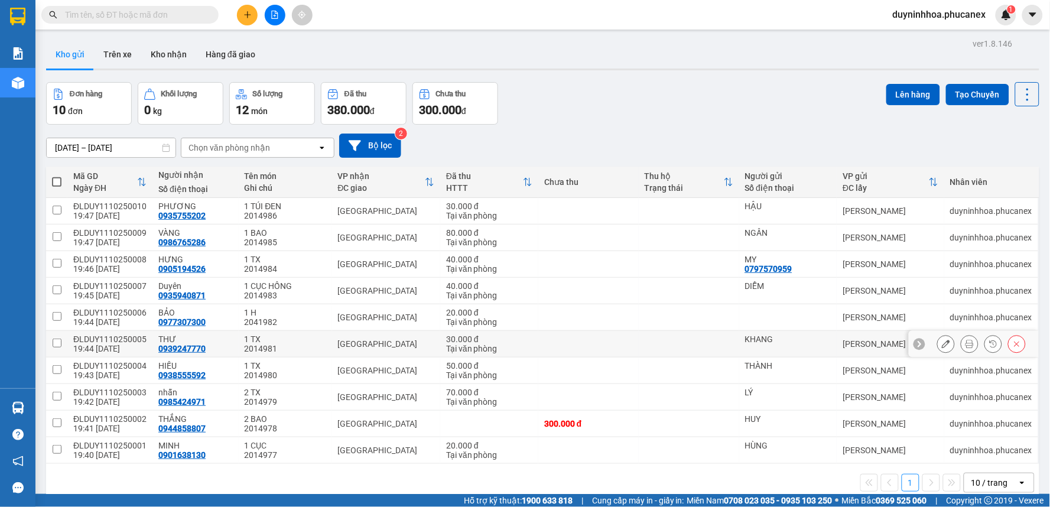
scroll to position [54, 0]
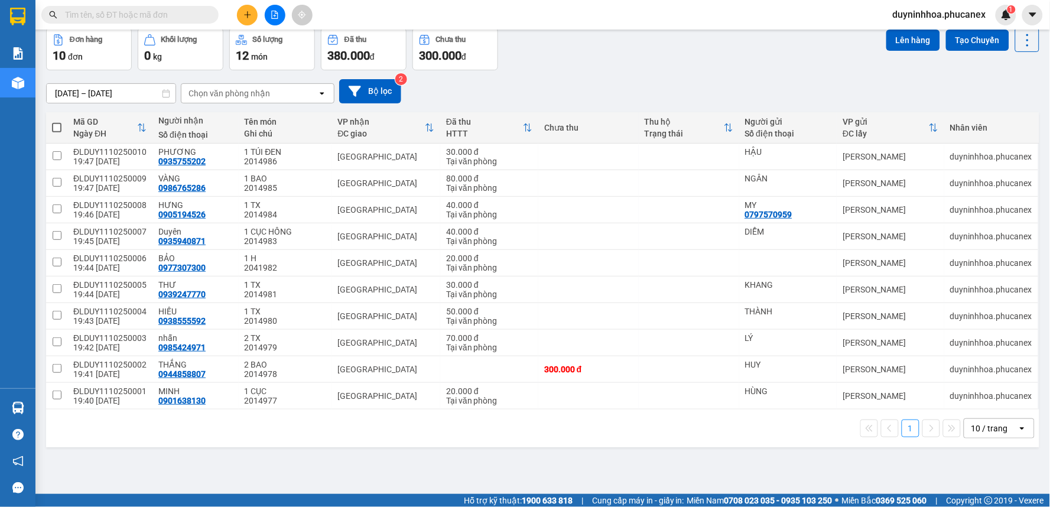
click at [975, 427] on div "10 / trang" at bounding box center [990, 429] width 37 height 12
click at [977, 404] on span "100 / trang" at bounding box center [985, 404] width 43 height 12
click at [61, 126] on th at bounding box center [56, 127] width 21 height 31
click at [55, 126] on span at bounding box center [56, 127] width 9 height 9
click at [57, 122] on input "checkbox" at bounding box center [57, 122] width 0 height 0
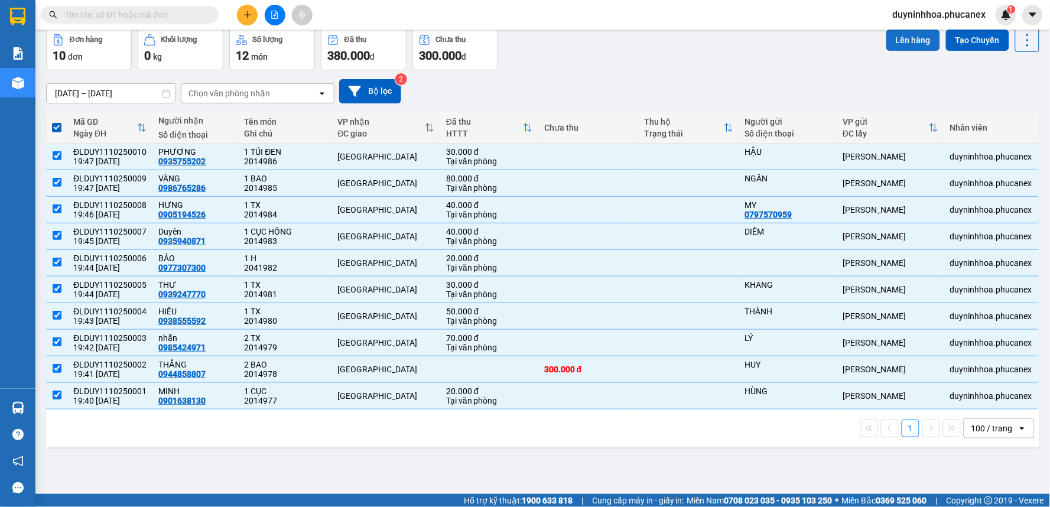
click at [899, 36] on button "Lên hàng" at bounding box center [913, 40] width 54 height 21
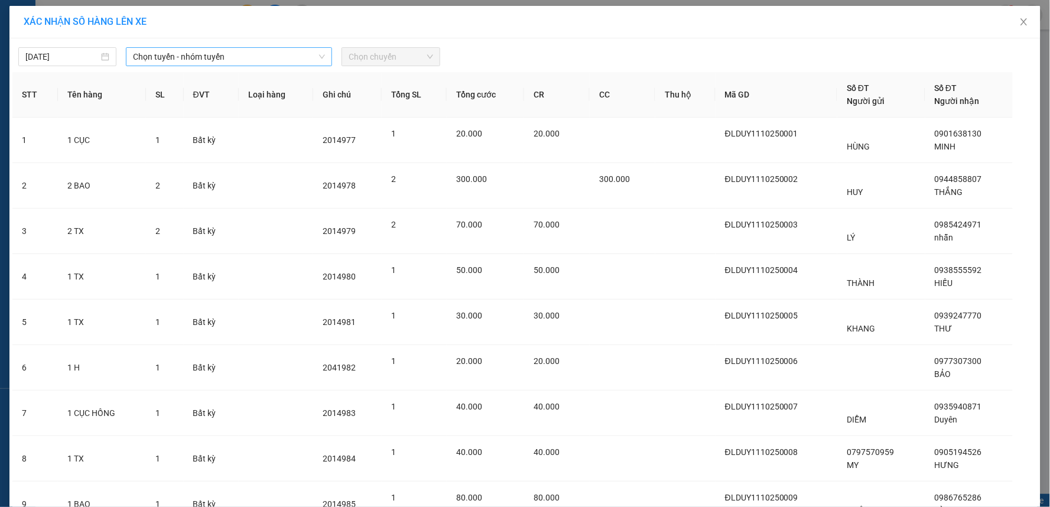
click at [213, 63] on span "Chọn tuyến - nhóm tuyến" at bounding box center [229, 57] width 192 height 18
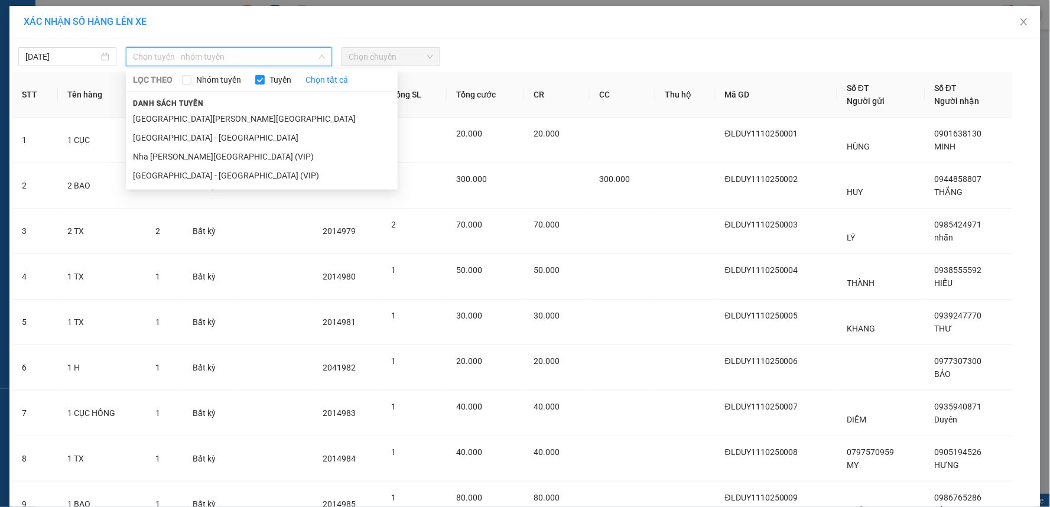
drag, startPoint x: 193, startPoint y: 120, endPoint x: 249, endPoint y: 111, distance: 56.3
click at [193, 121] on li "[GEOGRAPHIC_DATA][PERSON_NAME][GEOGRAPHIC_DATA]" at bounding box center [262, 118] width 272 height 19
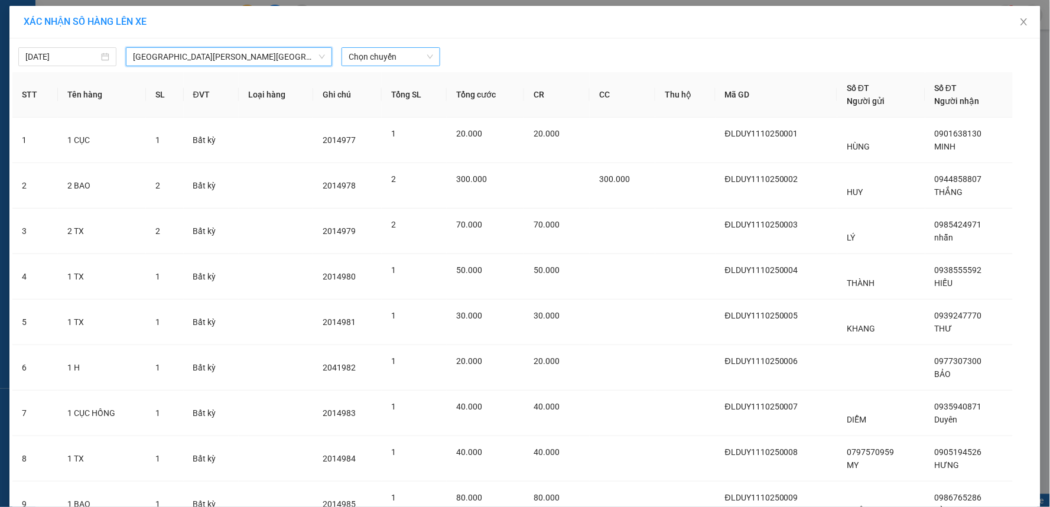
click at [399, 57] on span "Chọn chuyến" at bounding box center [391, 57] width 84 height 18
click at [375, 99] on div "20:30 - 79H-096.72" at bounding box center [391, 99] width 92 height 13
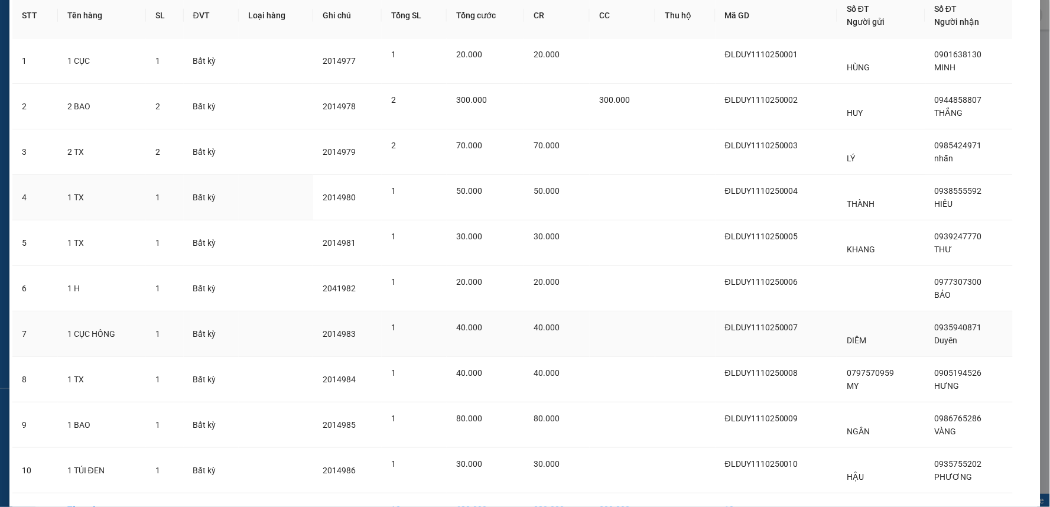
scroll to position [158, 0]
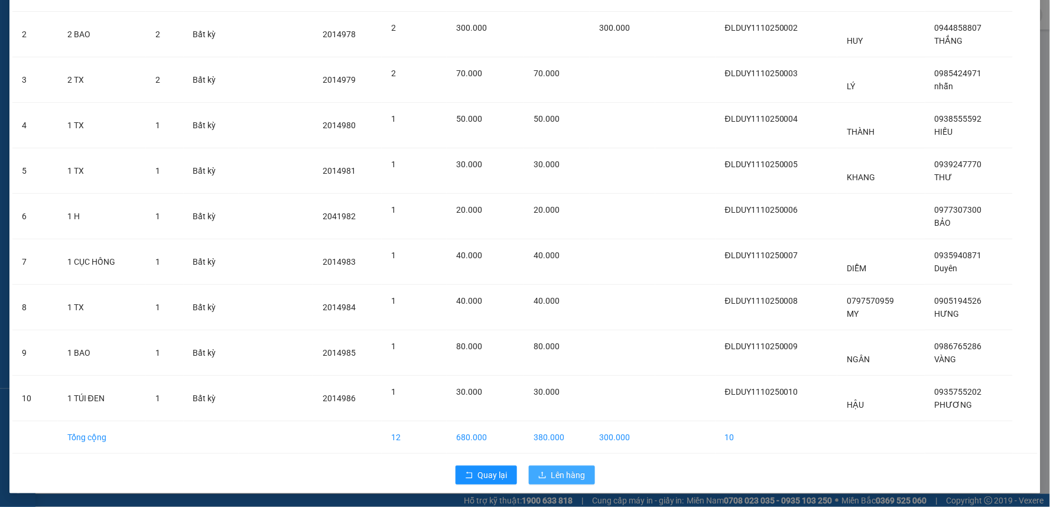
click at [580, 471] on button "Lên hàng" at bounding box center [562, 475] width 66 height 19
